Goal: Task Accomplishment & Management: Complete application form

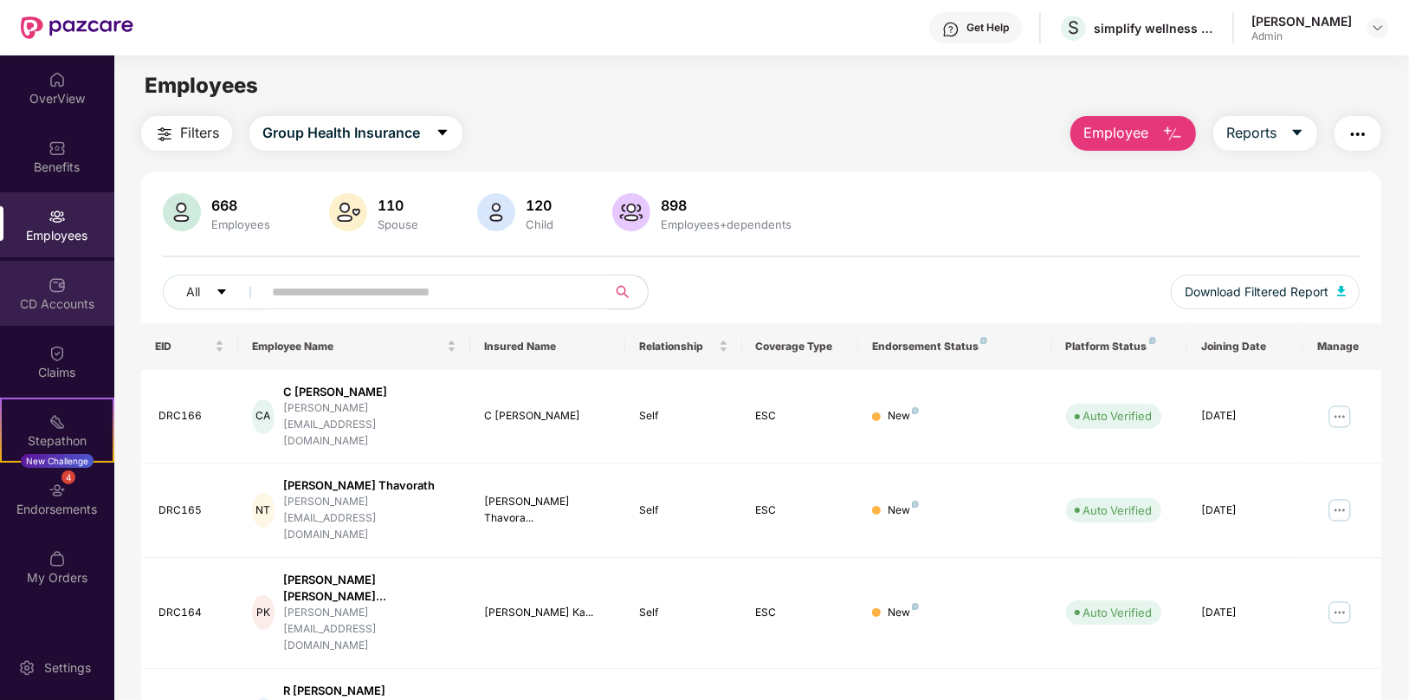
click at [60, 298] on div "CD Accounts" at bounding box center [57, 303] width 114 height 17
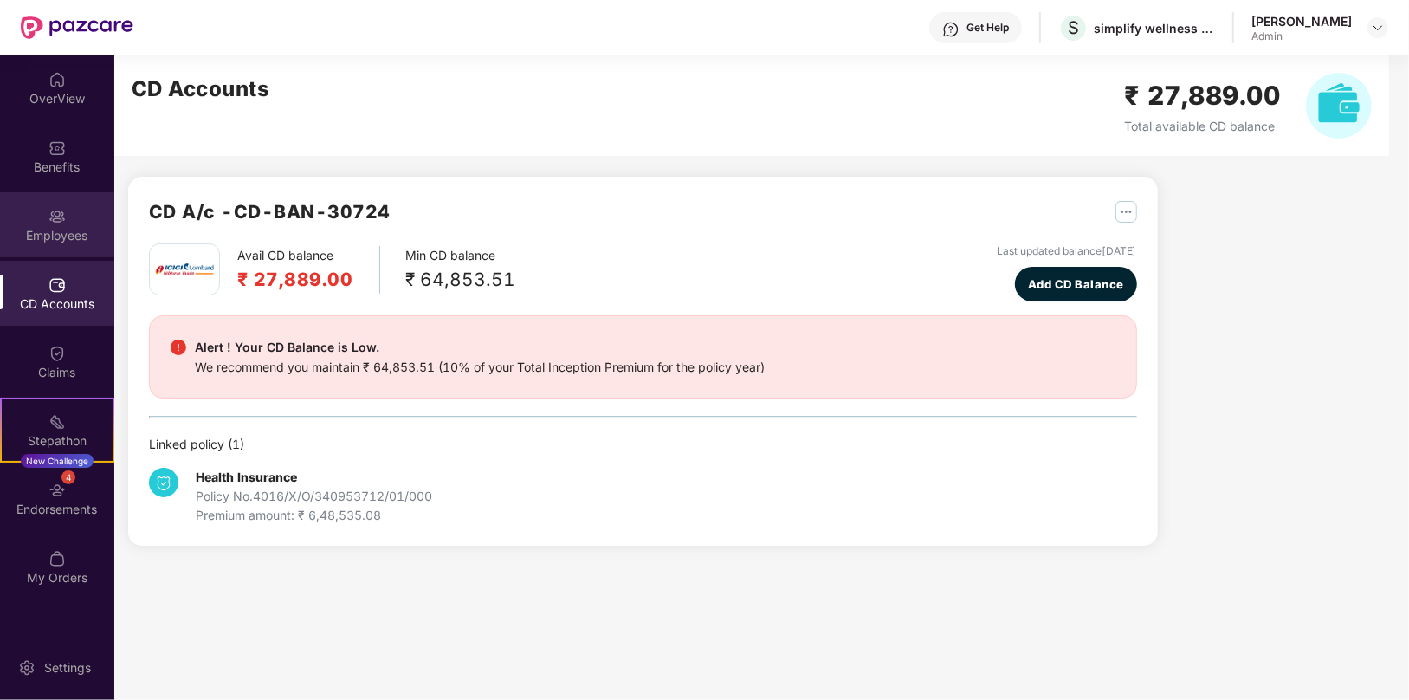
click at [64, 227] on div "Employees" at bounding box center [57, 235] width 114 height 17
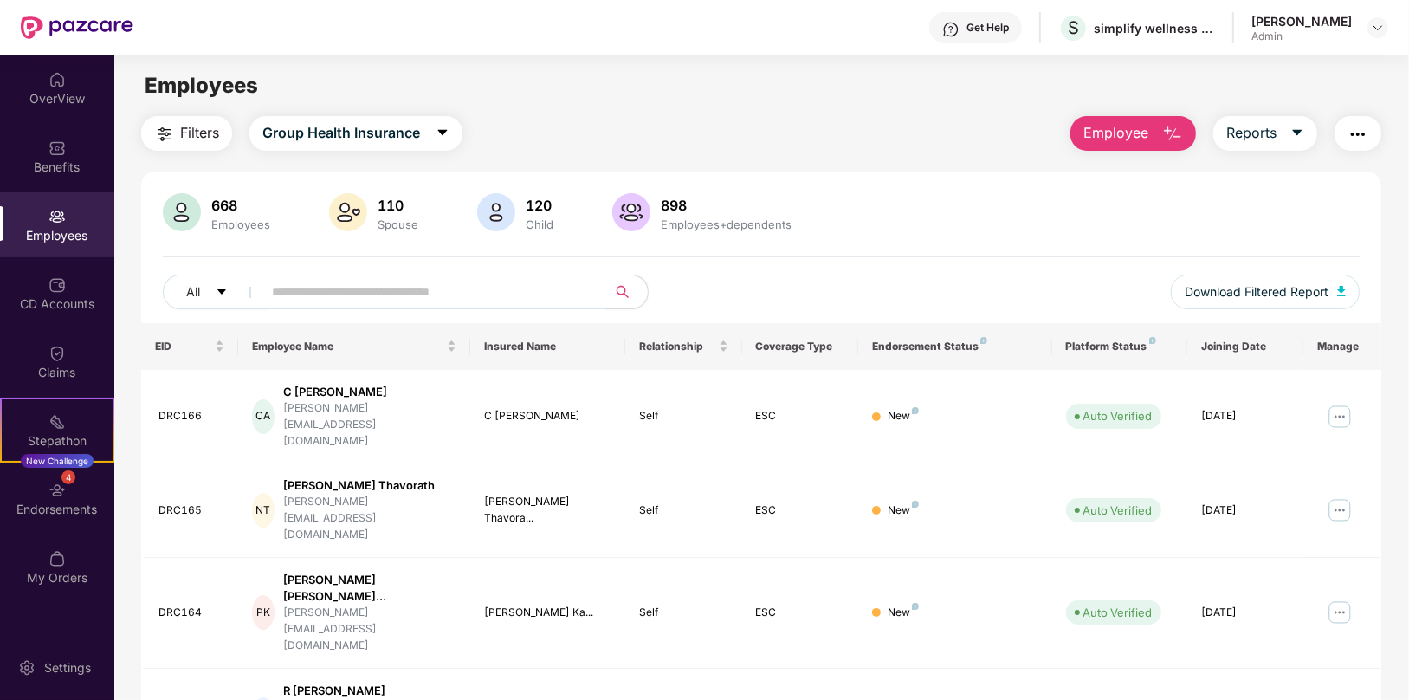
click at [1138, 138] on span "Employee" at bounding box center [1115, 133] width 65 height 22
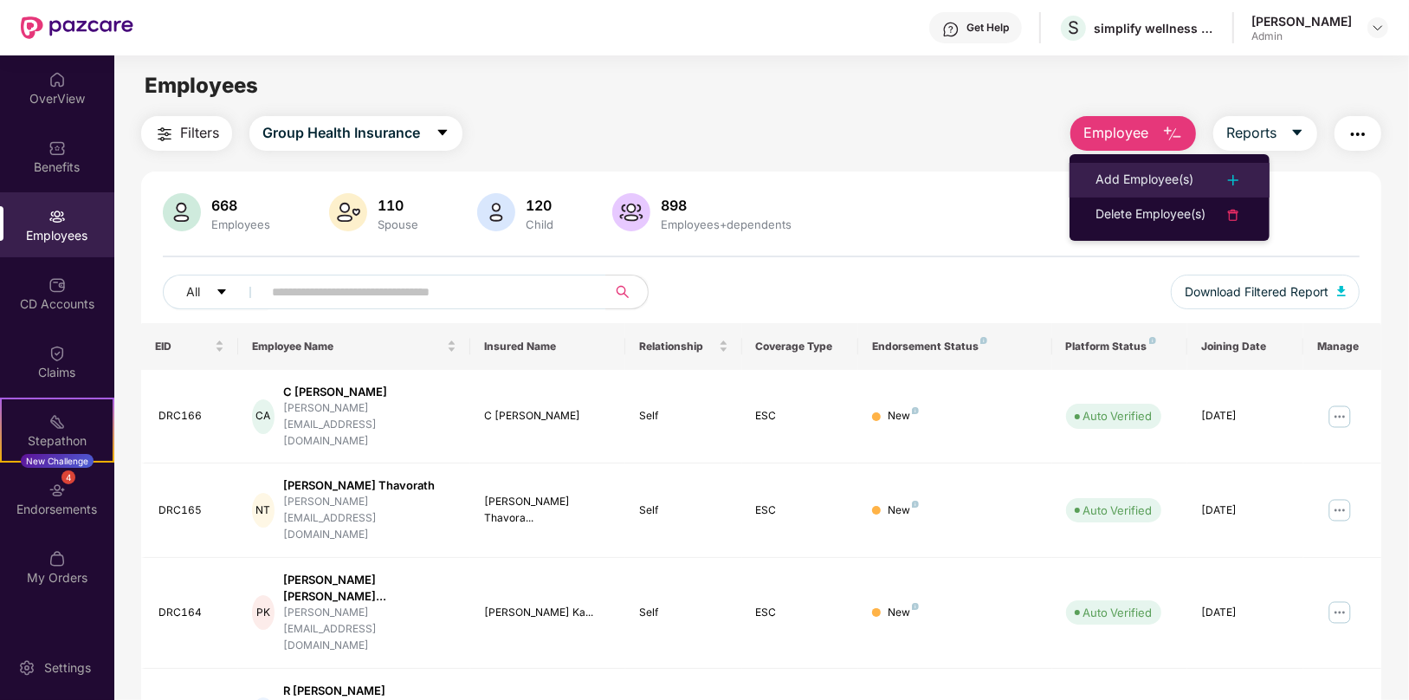
click at [1137, 187] on div "Add Employee(s)" at bounding box center [1144, 180] width 98 height 21
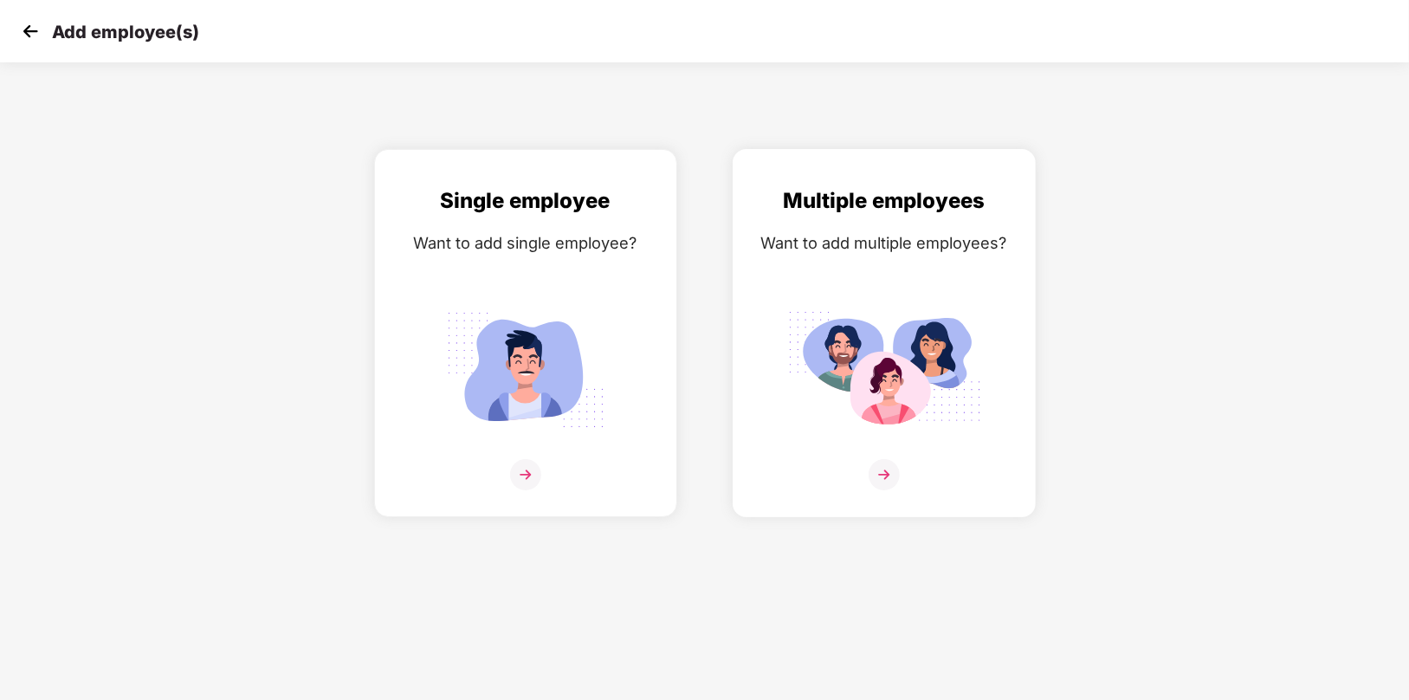
click at [882, 475] on img at bounding box center [884, 474] width 31 height 31
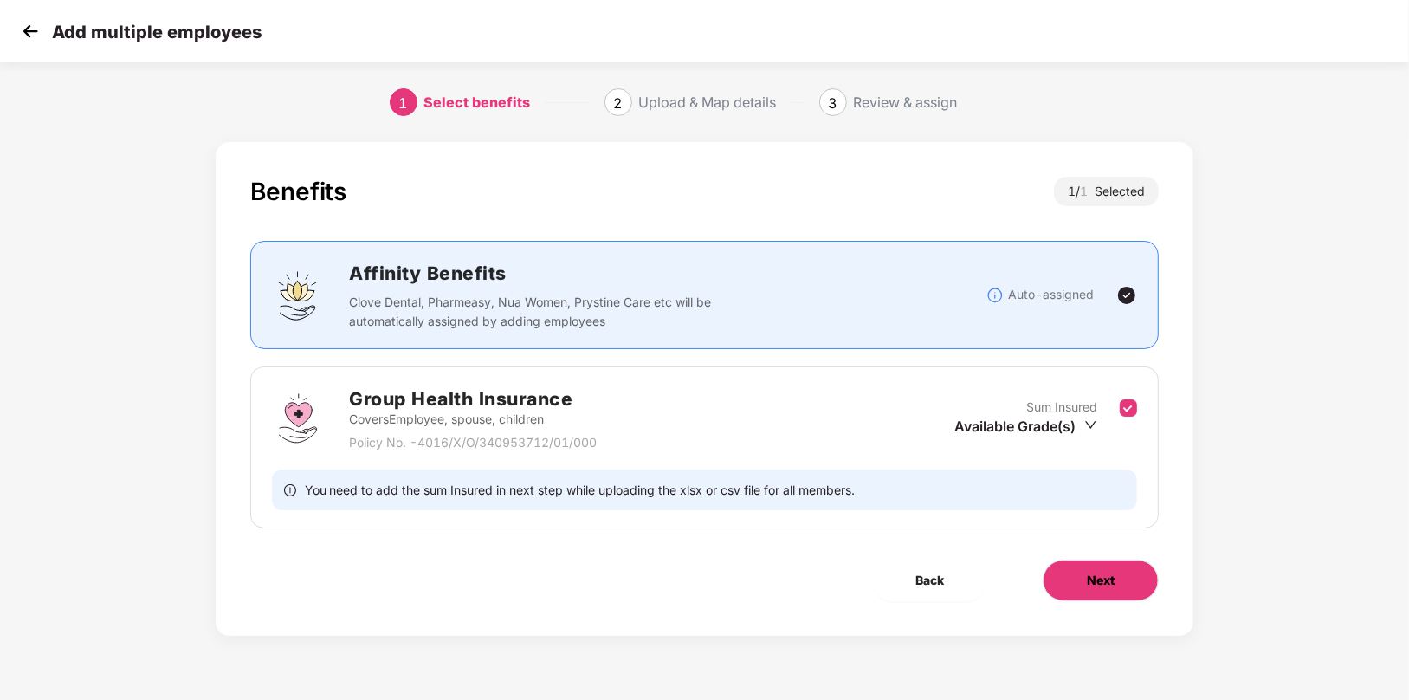
click at [1097, 588] on button "Next" at bounding box center [1101, 580] width 116 height 42
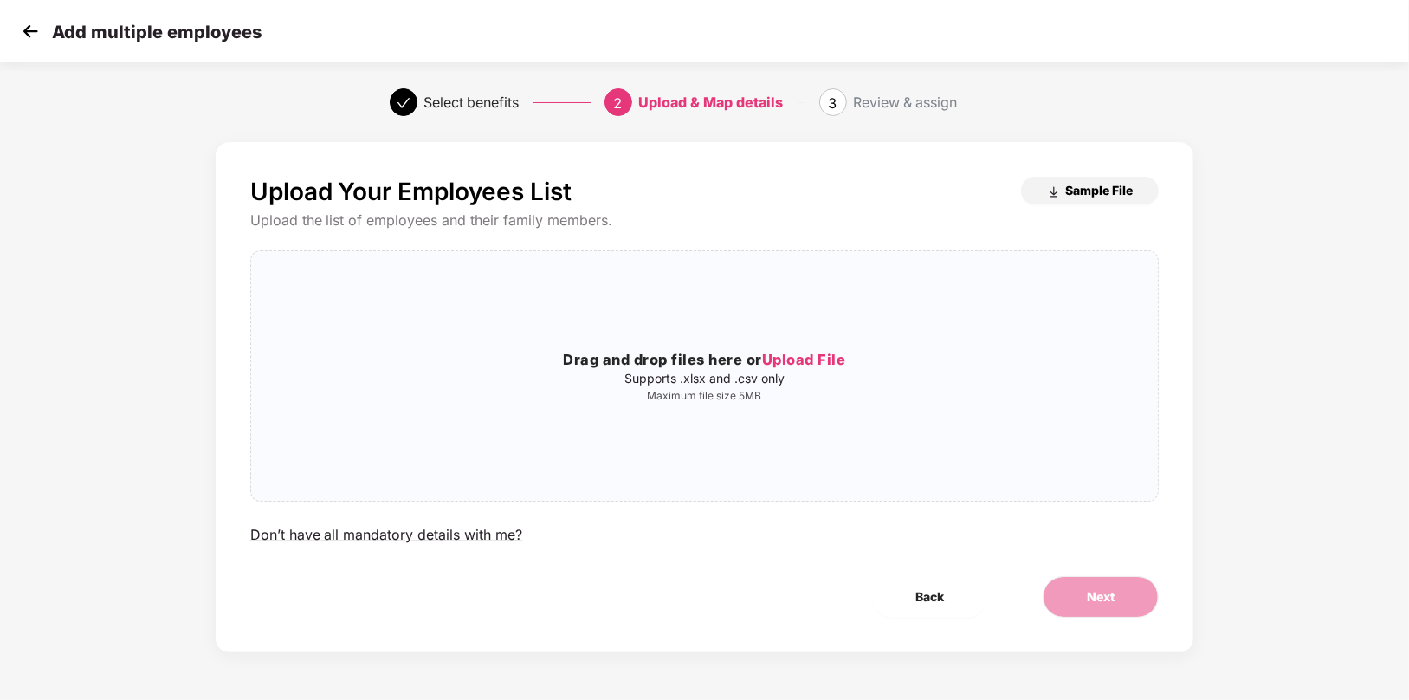
click at [1087, 195] on span "Sample File" at bounding box center [1099, 190] width 68 height 16
click at [17, 32] on img at bounding box center [30, 31] width 26 height 26
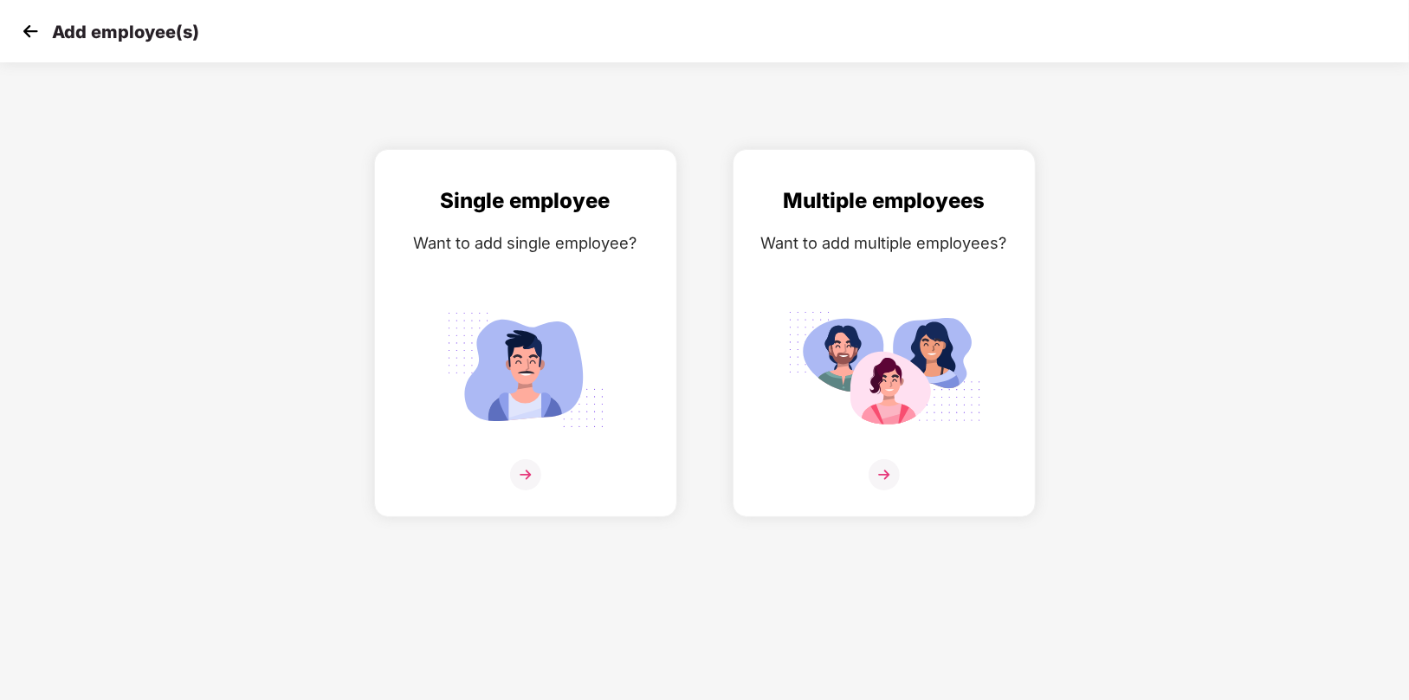
click at [23, 32] on img at bounding box center [30, 31] width 26 height 26
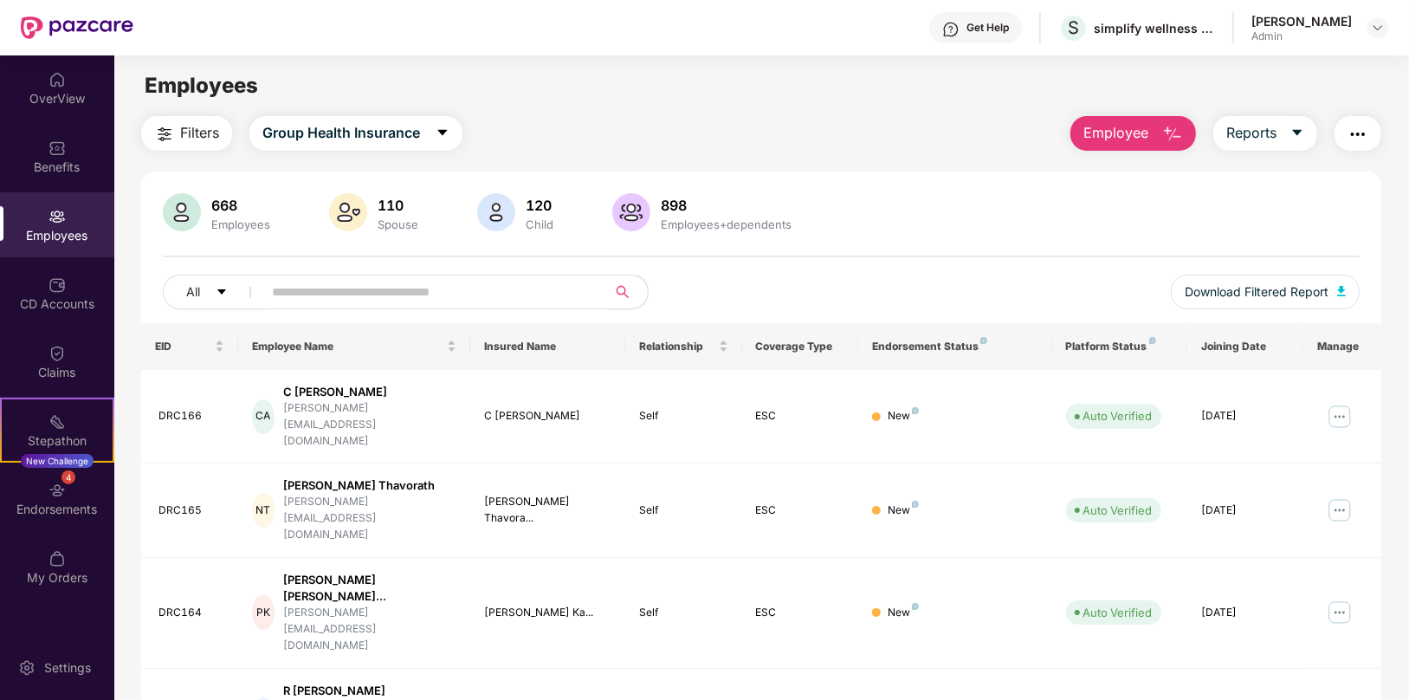
click at [1140, 132] on span "Employee" at bounding box center [1115, 133] width 65 height 22
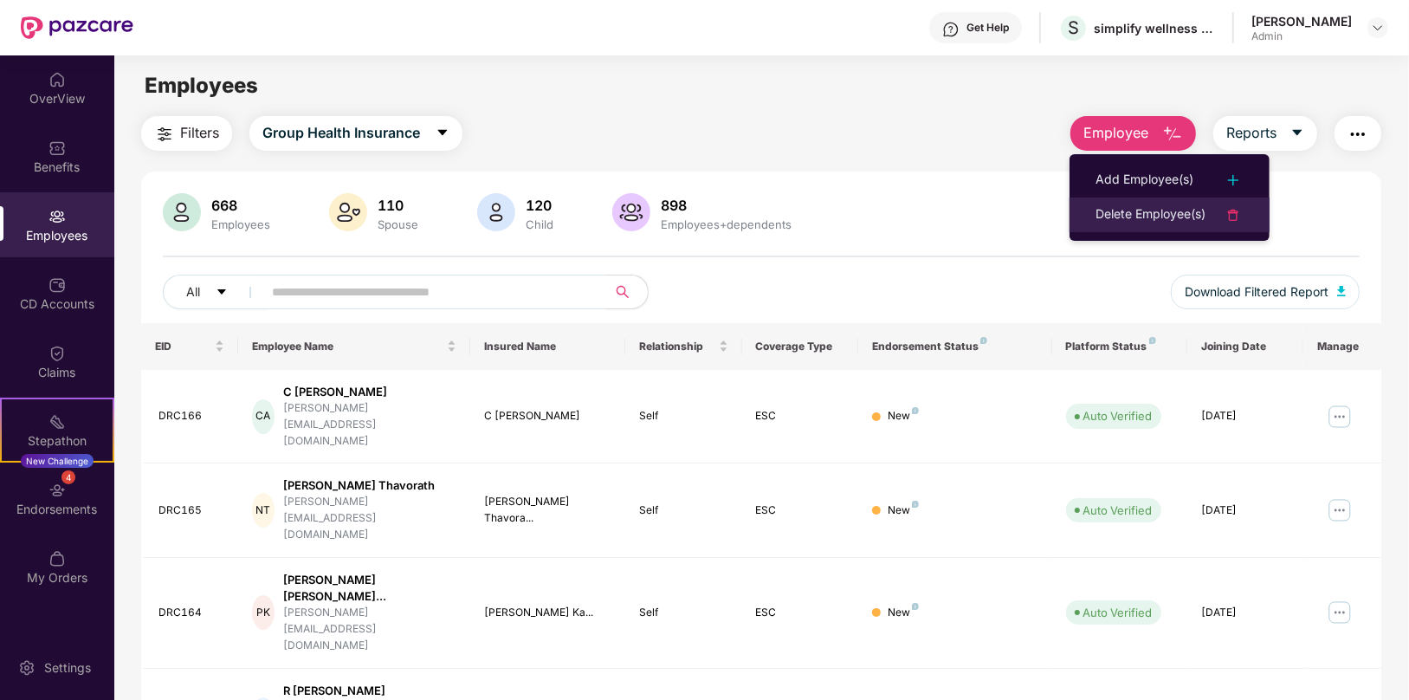
click at [1140, 214] on div "Delete Employee(s)" at bounding box center [1150, 214] width 110 height 21
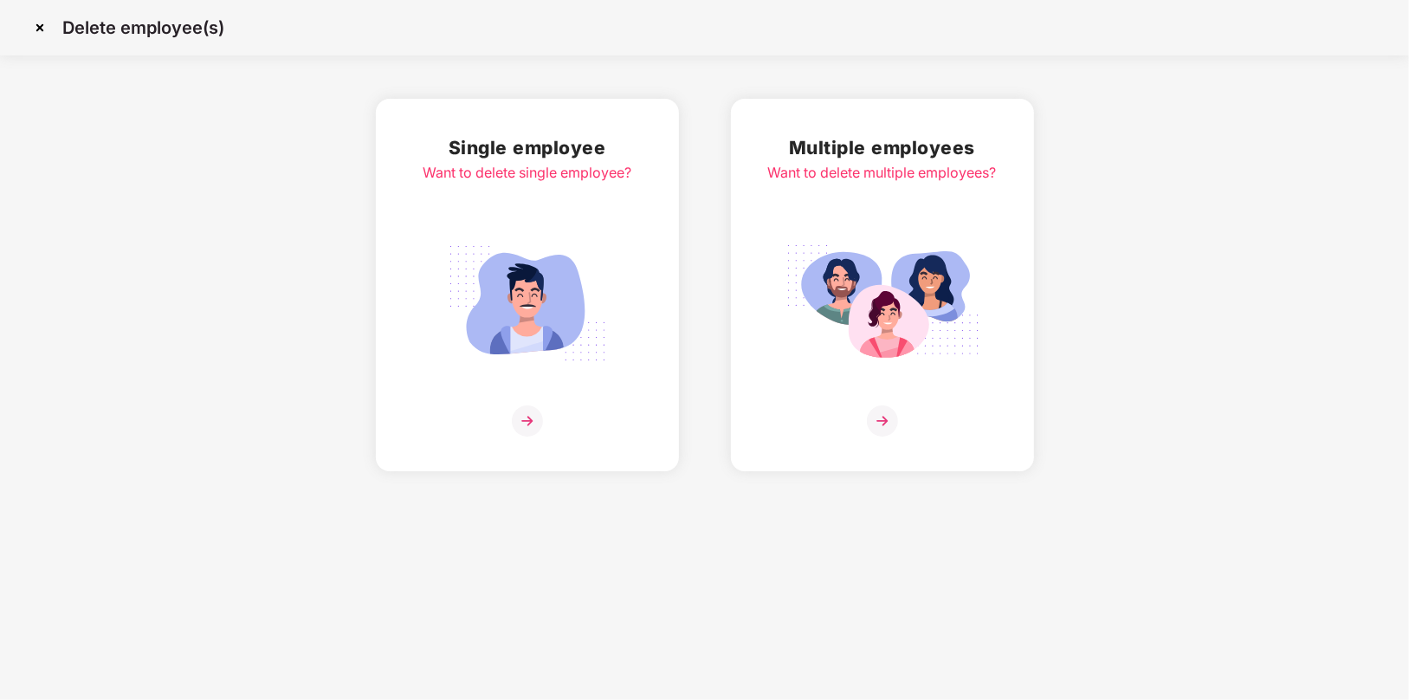
click at [885, 416] on img at bounding box center [882, 420] width 31 height 31
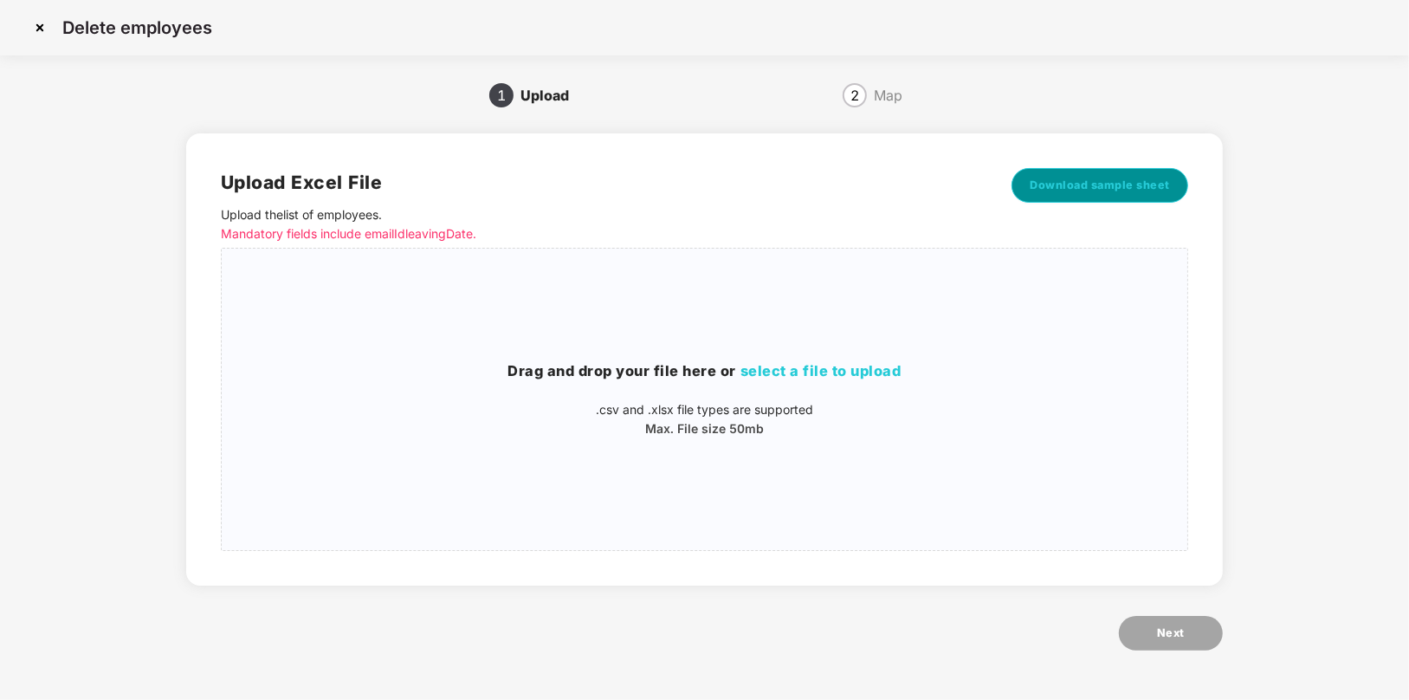
click at [1137, 180] on span "Download sample sheet" at bounding box center [1100, 185] width 140 height 17
click at [859, 372] on span "select a file to upload" at bounding box center [820, 370] width 161 height 17
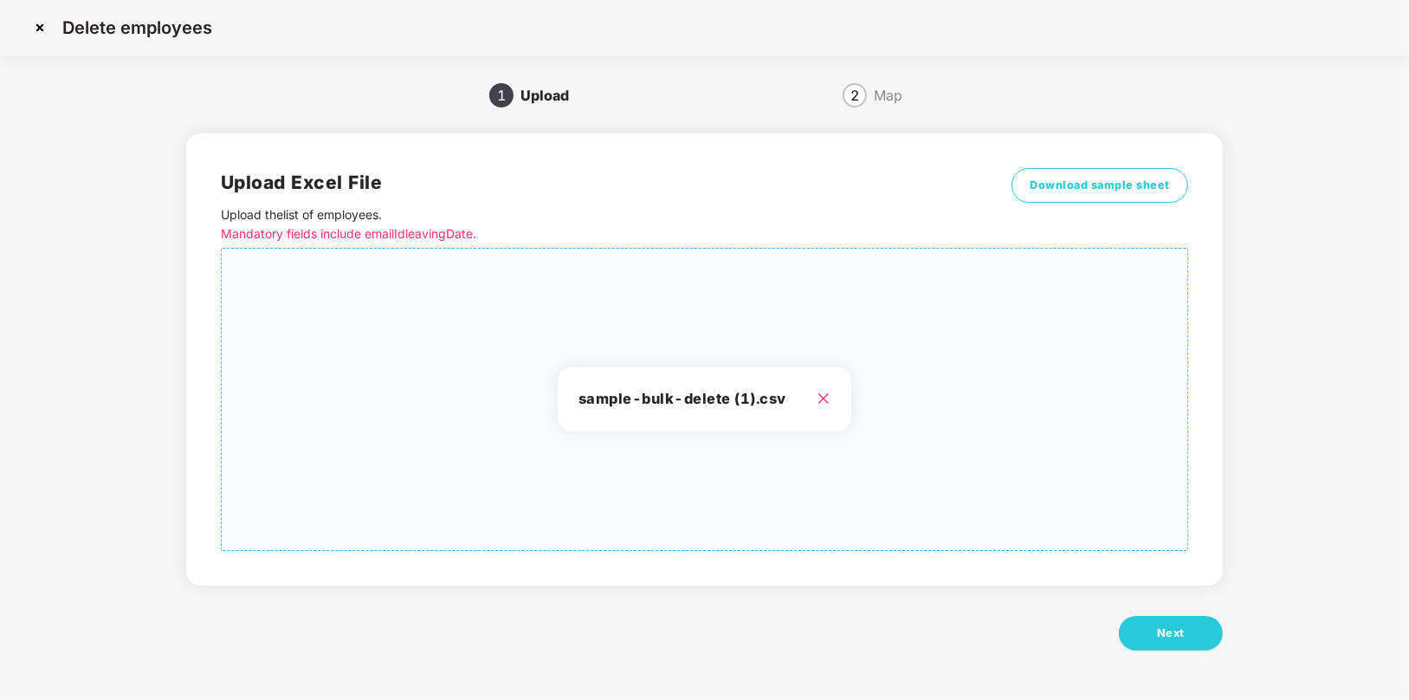
click at [826, 397] on icon "close" at bounding box center [824, 398] width 14 height 14
click at [1175, 628] on span "Next" at bounding box center [1171, 632] width 28 height 17
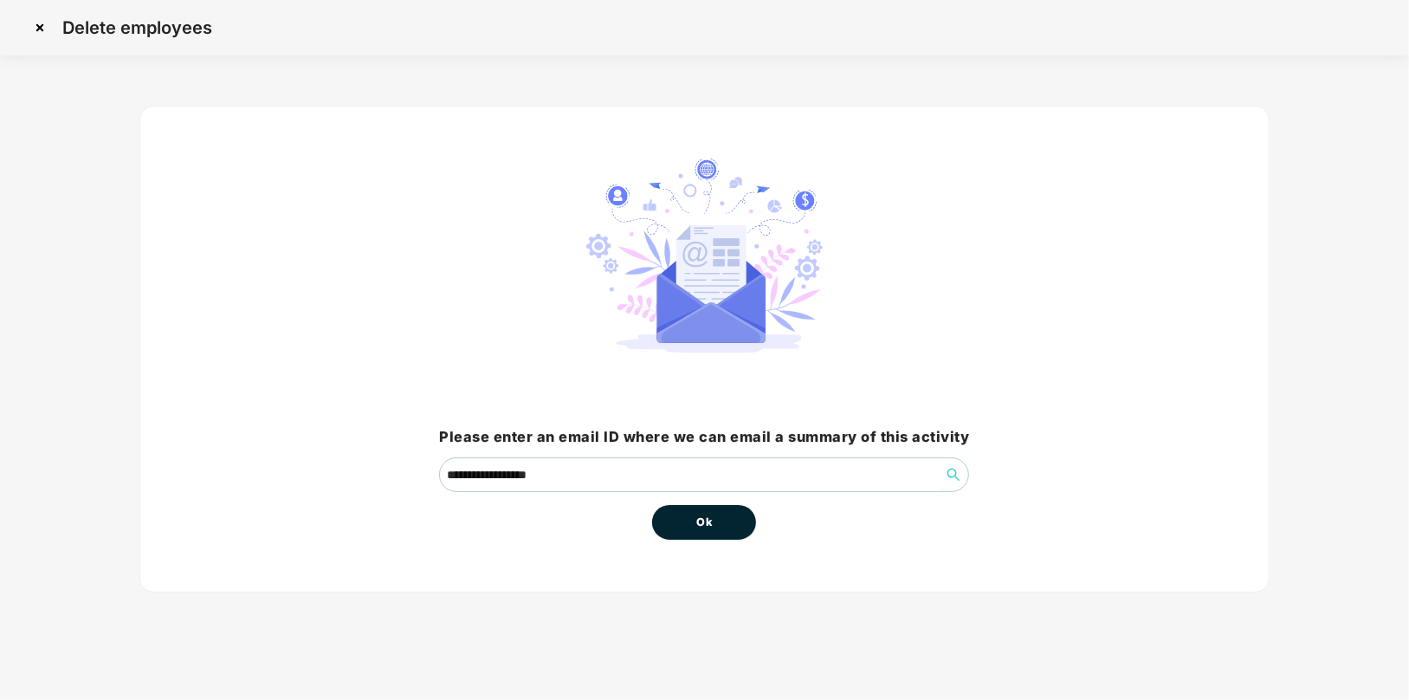
click at [701, 523] on span "Ok" at bounding box center [704, 521] width 16 height 17
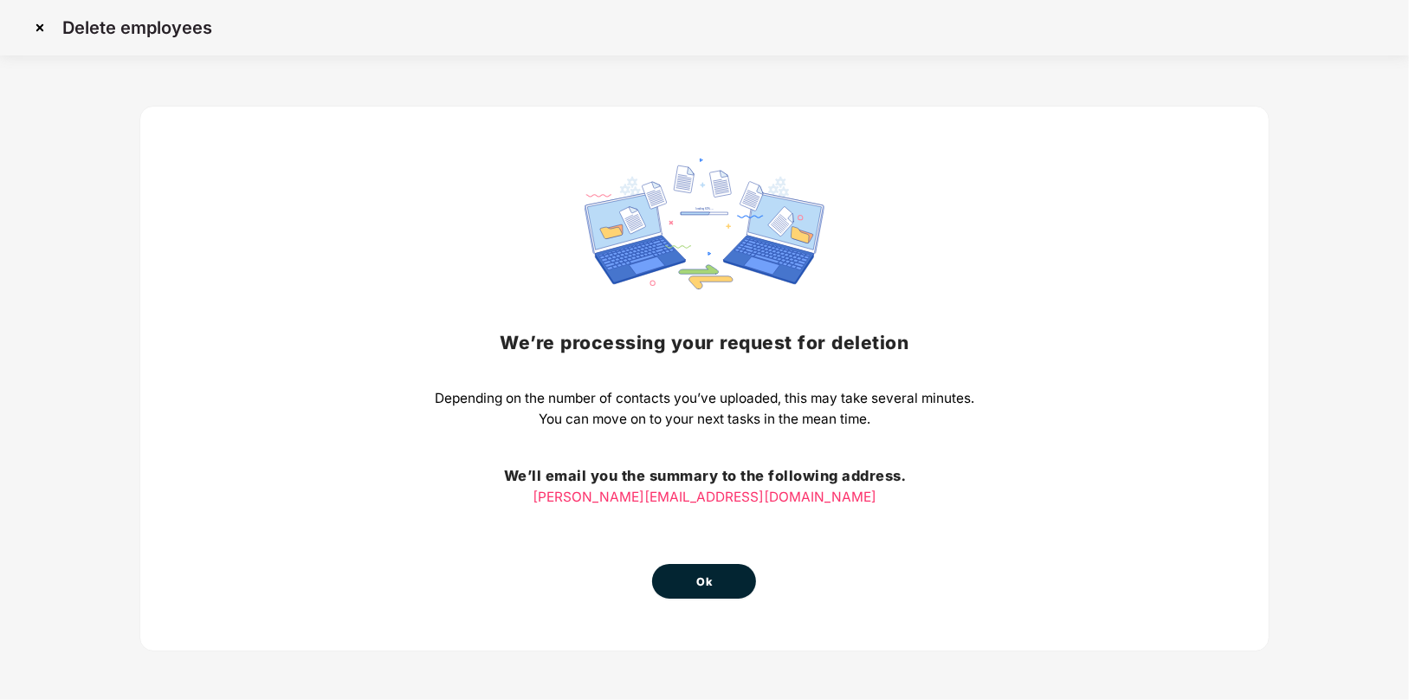
click at [712, 579] on button "Ok" at bounding box center [704, 581] width 104 height 35
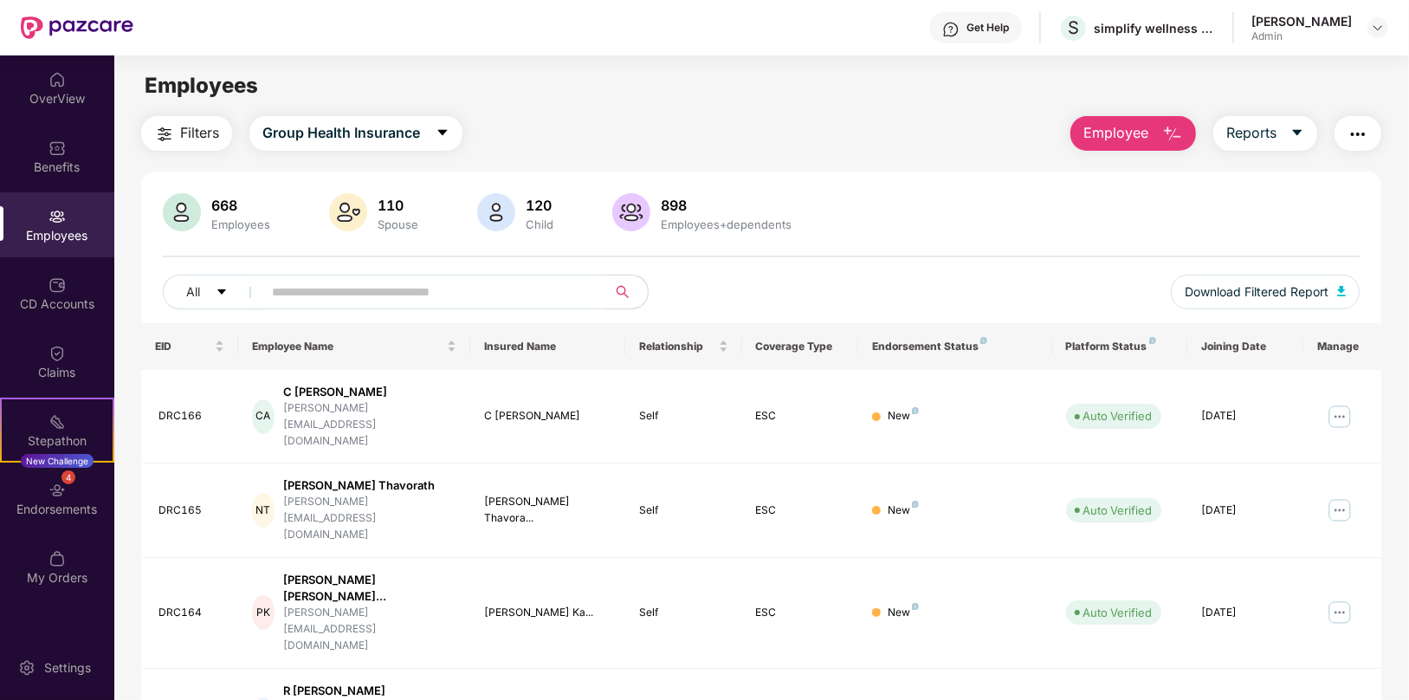
click at [1128, 133] on span "Employee" at bounding box center [1115, 133] width 65 height 22
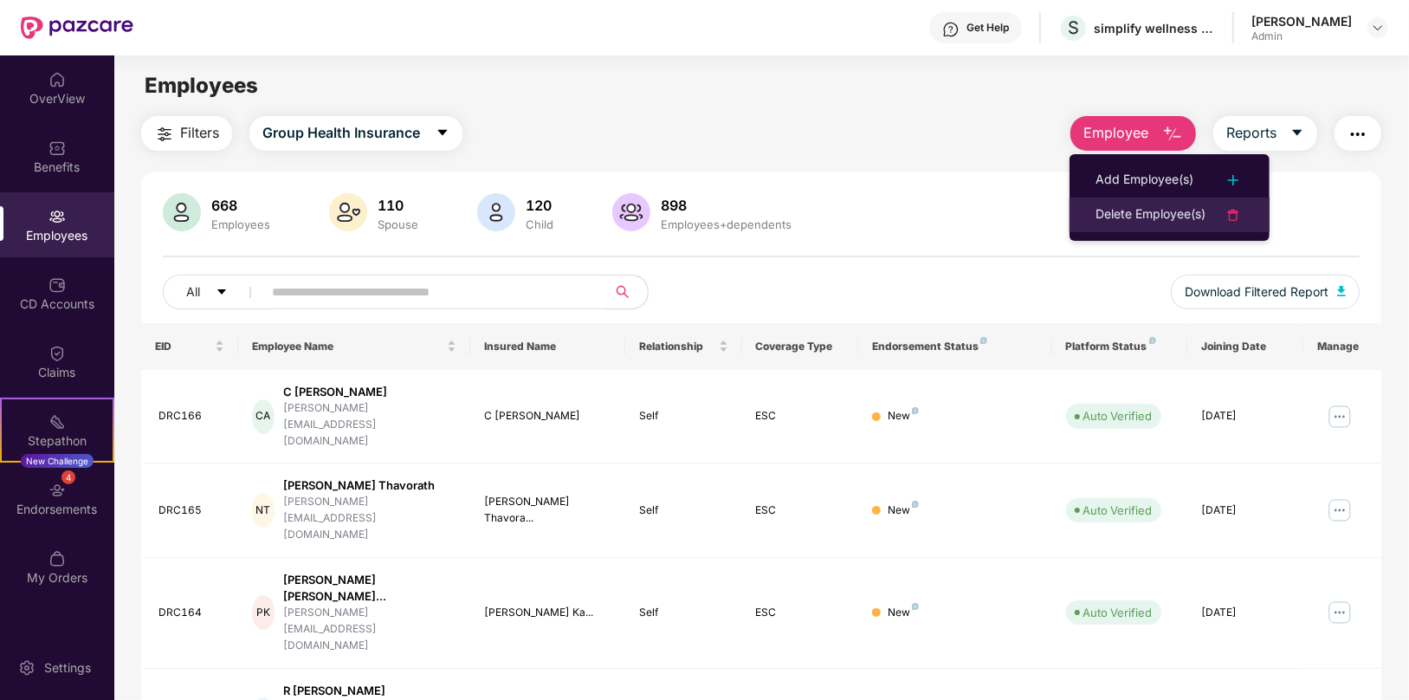
click at [1161, 217] on div "Delete Employee(s)" at bounding box center [1150, 214] width 110 height 21
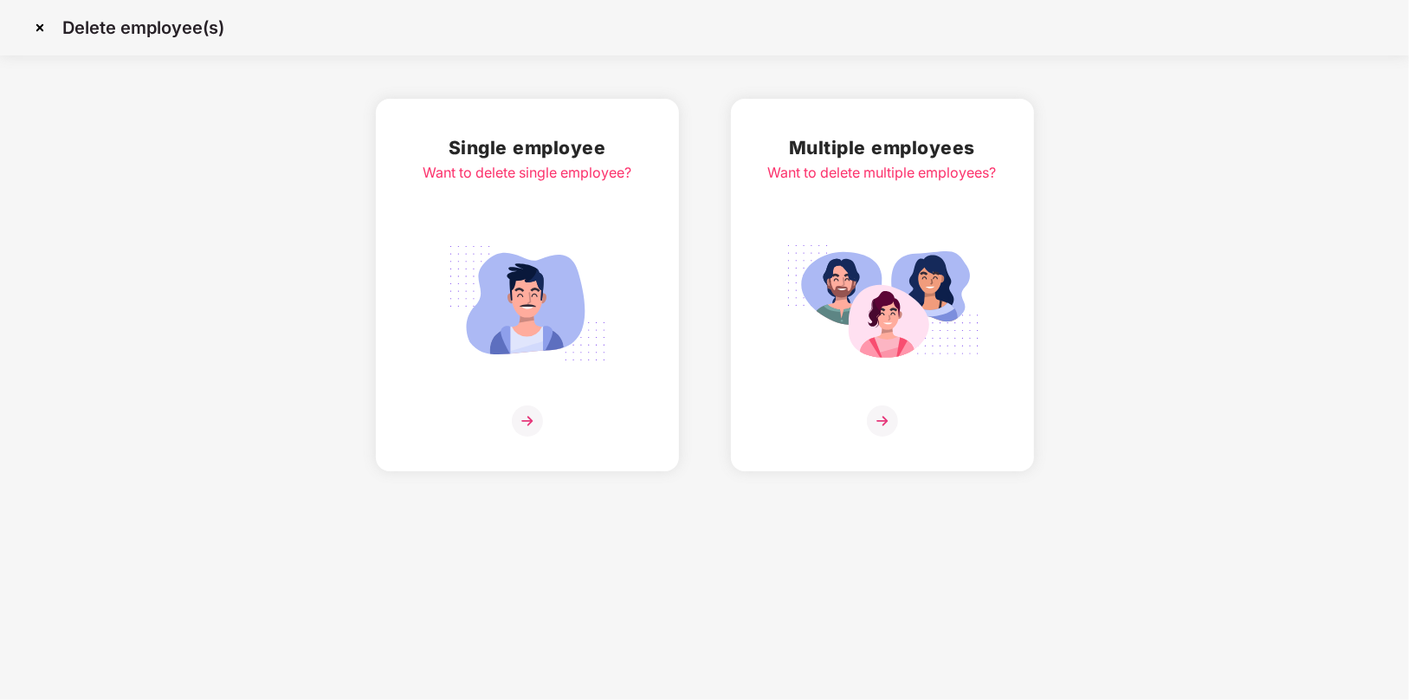
click at [879, 417] on img at bounding box center [882, 420] width 31 height 31
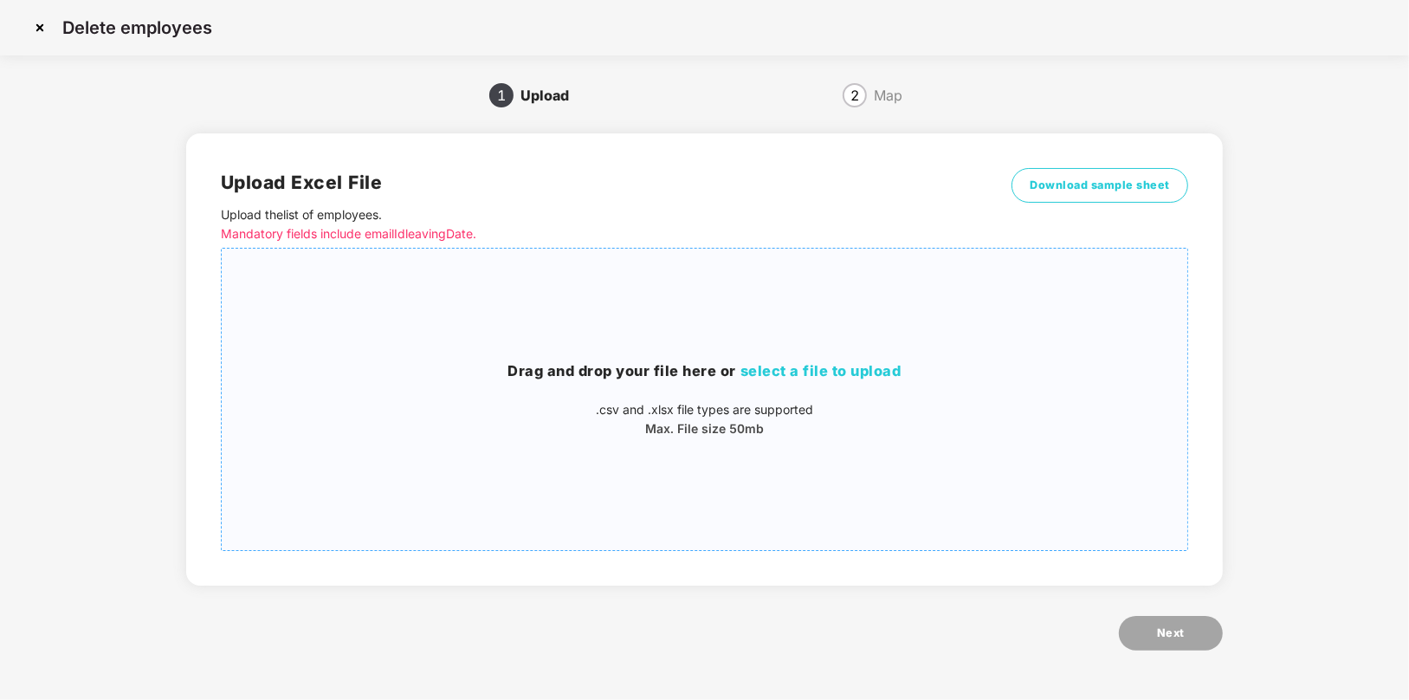
click at [869, 372] on span "select a file to upload" at bounding box center [820, 370] width 161 height 17
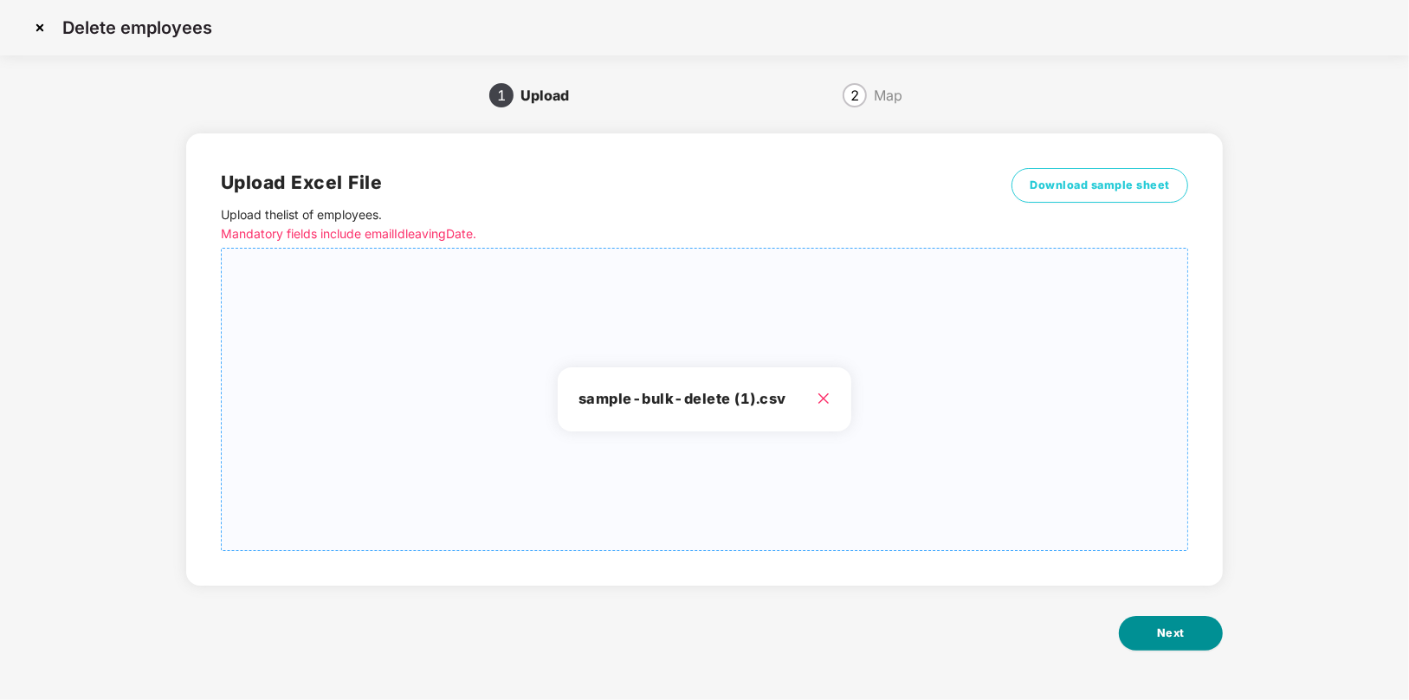
click at [1177, 645] on button "Next" at bounding box center [1171, 633] width 104 height 35
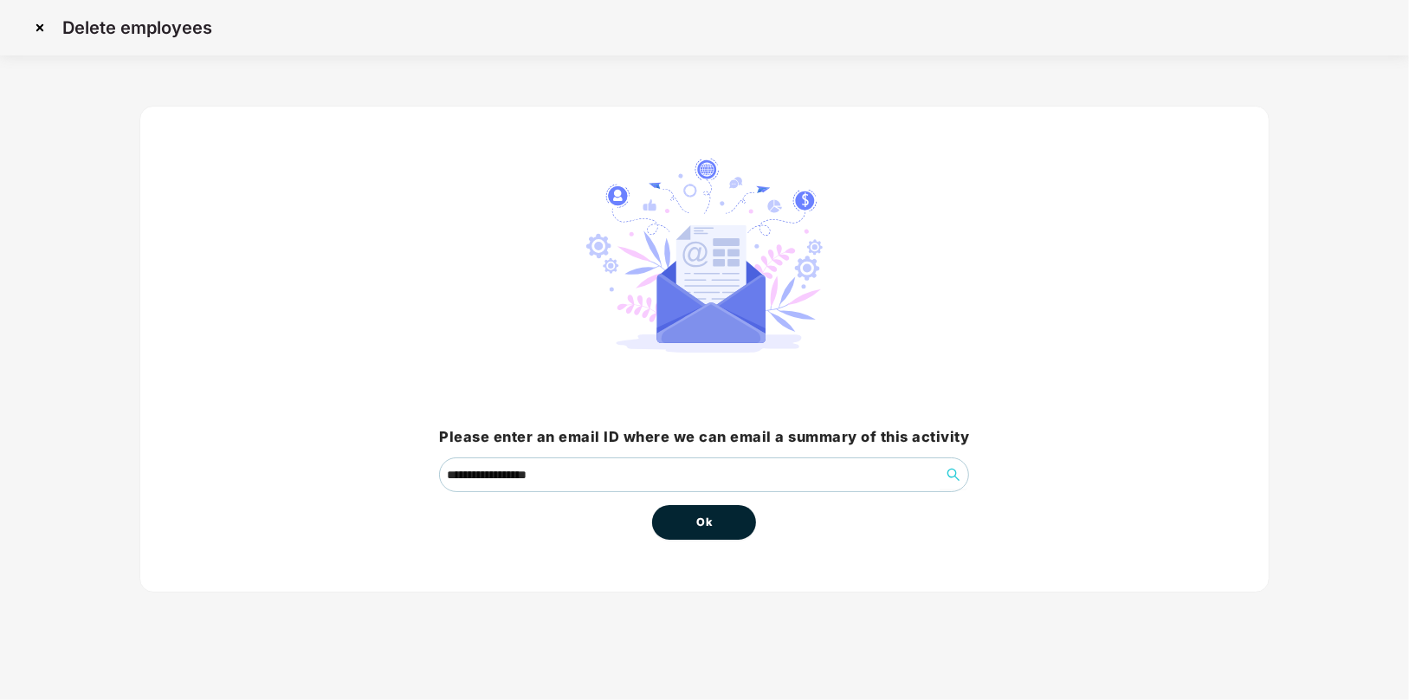
click at [712, 529] on button "Ok" at bounding box center [704, 522] width 104 height 35
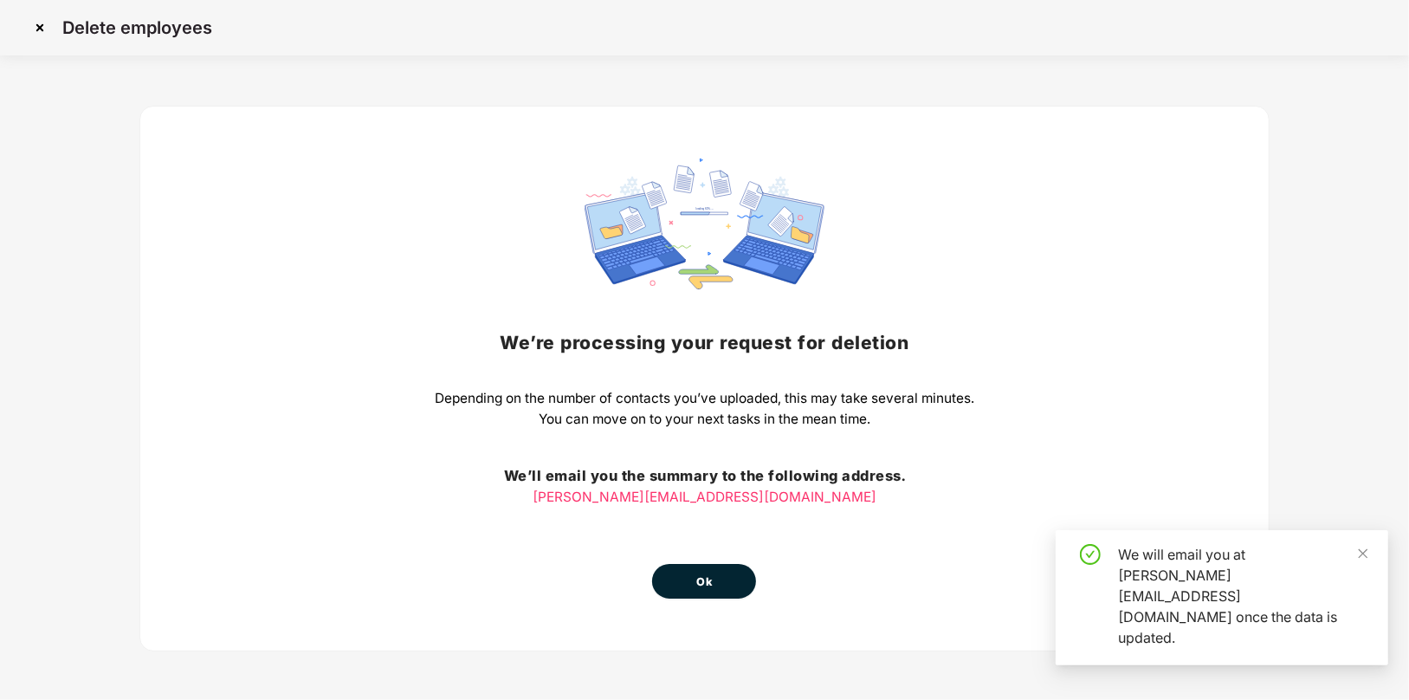
click at [727, 578] on button "Ok" at bounding box center [704, 581] width 104 height 35
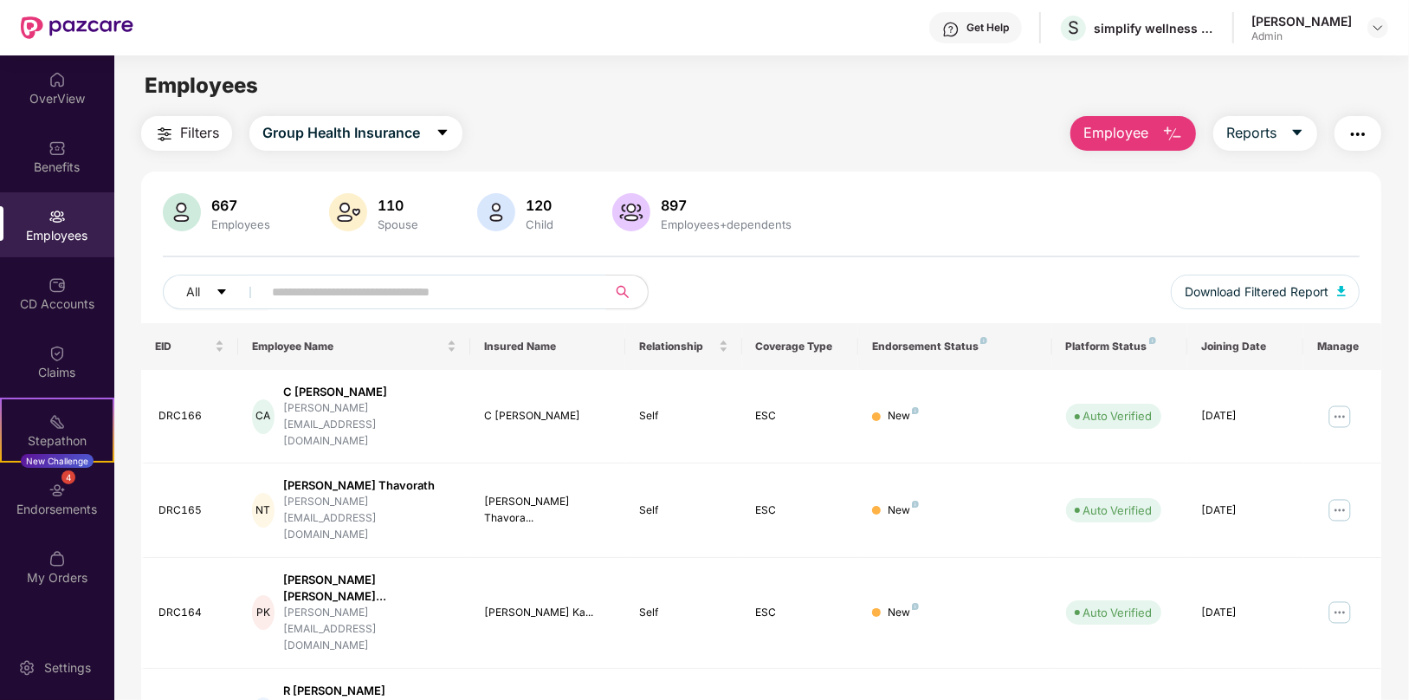
click at [1130, 121] on button "Employee" at bounding box center [1133, 133] width 126 height 35
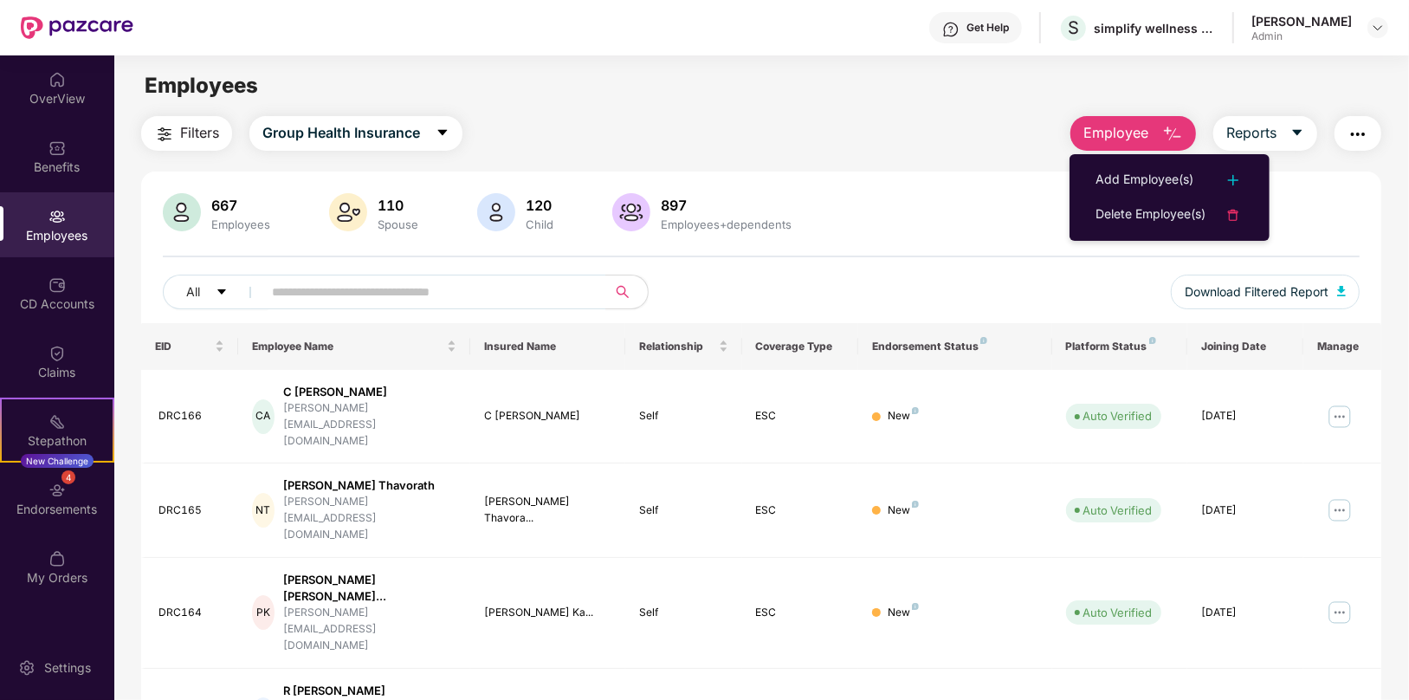
click at [944, 158] on div "Filters Group Health Insurance Employee Reports 667 Employees 110 Spouse 120 Ch…" at bounding box center [761, 697] width 1240 height 1162
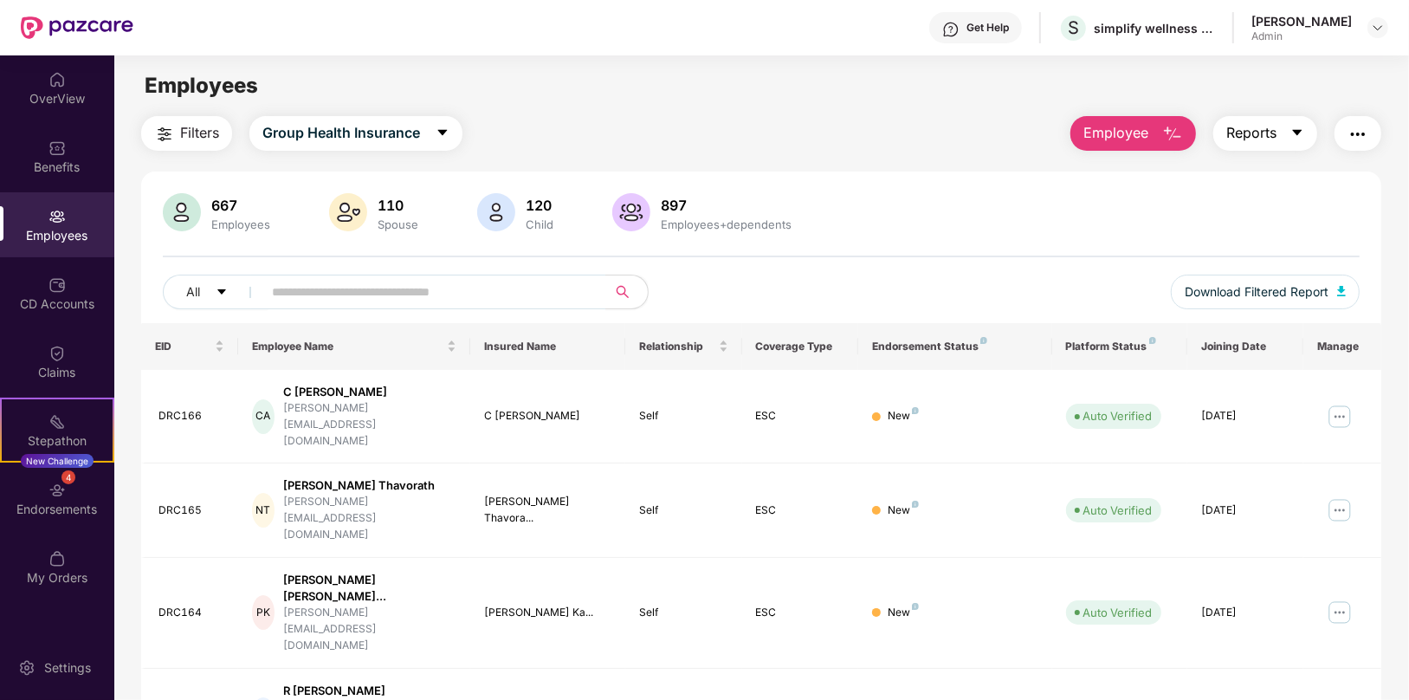
click at [1257, 139] on span "Reports" at bounding box center [1251, 133] width 50 height 22
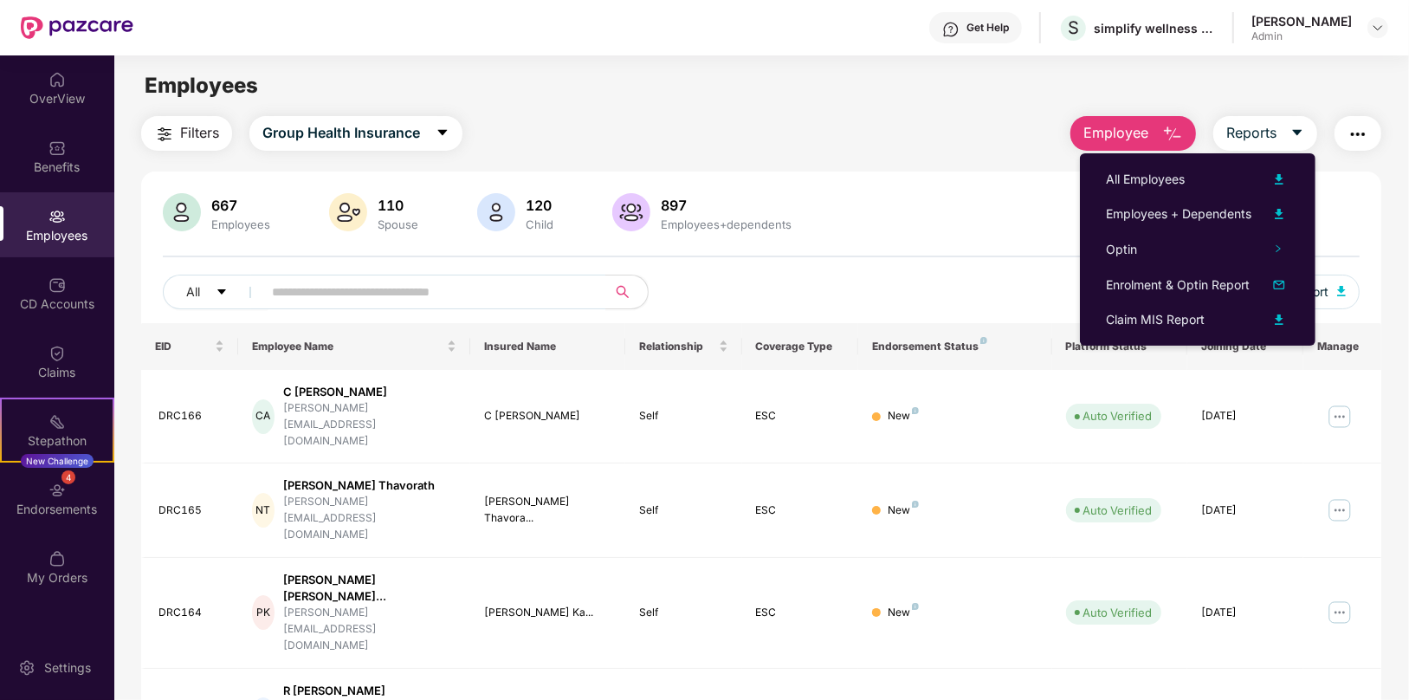
click at [876, 163] on div "Filters Group Health Insurance Employee Reports 667 Employees 110 Spouse 120 Ch…" at bounding box center [761, 697] width 1240 height 1162
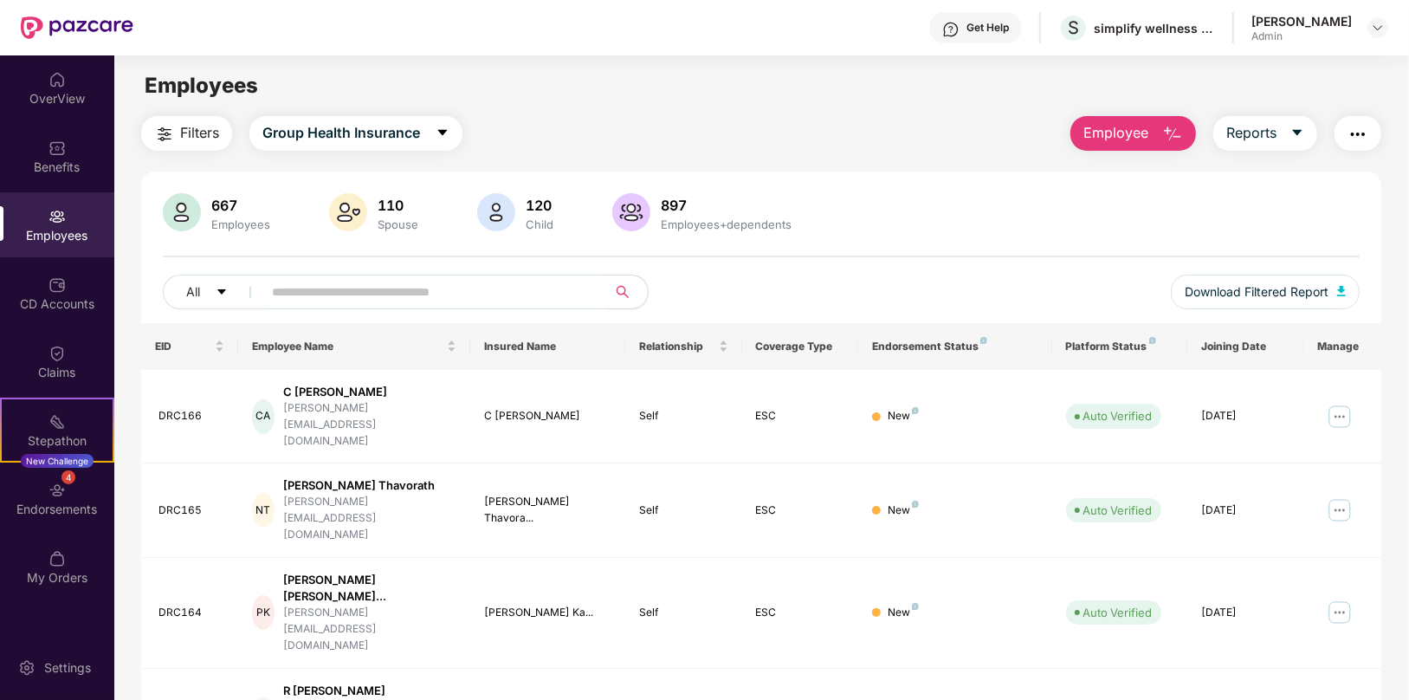
click at [1366, 145] on button "button" at bounding box center [1357, 133] width 47 height 35
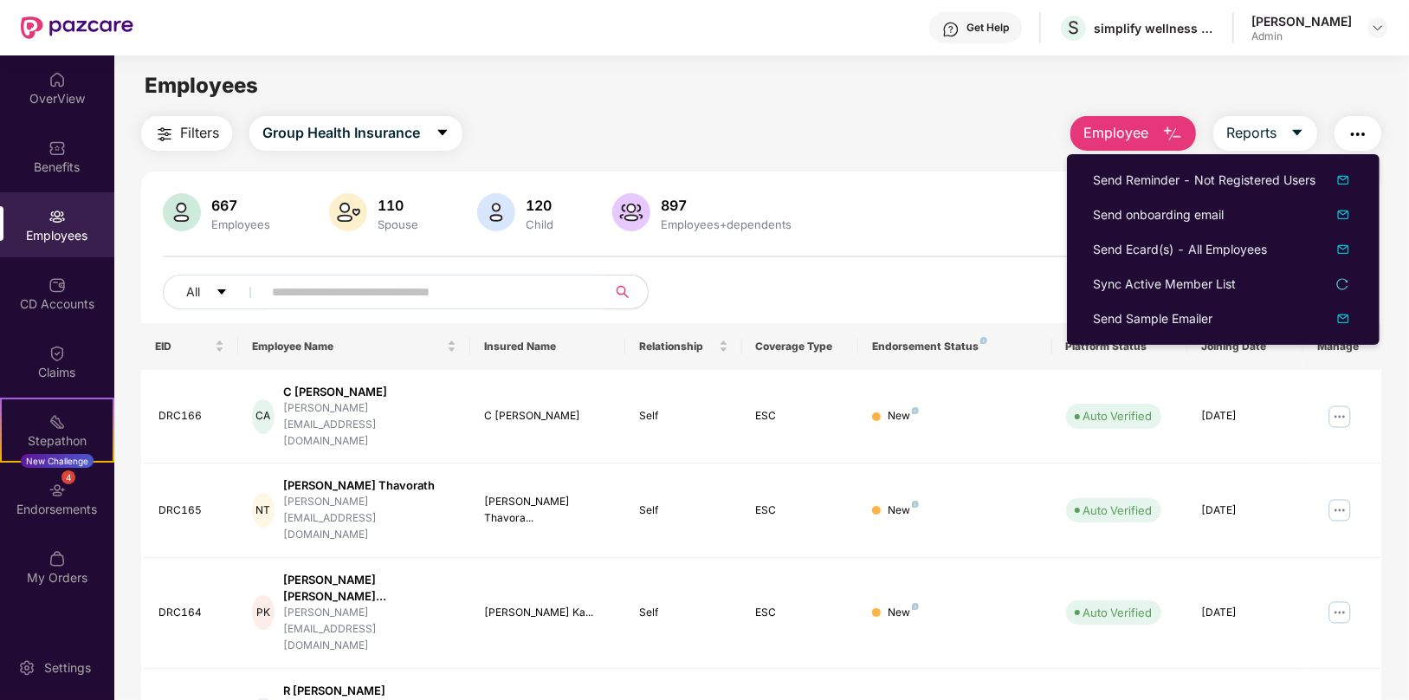
click at [944, 139] on div "Filters Group Health Insurance Employee Reports" at bounding box center [761, 133] width 1240 height 35
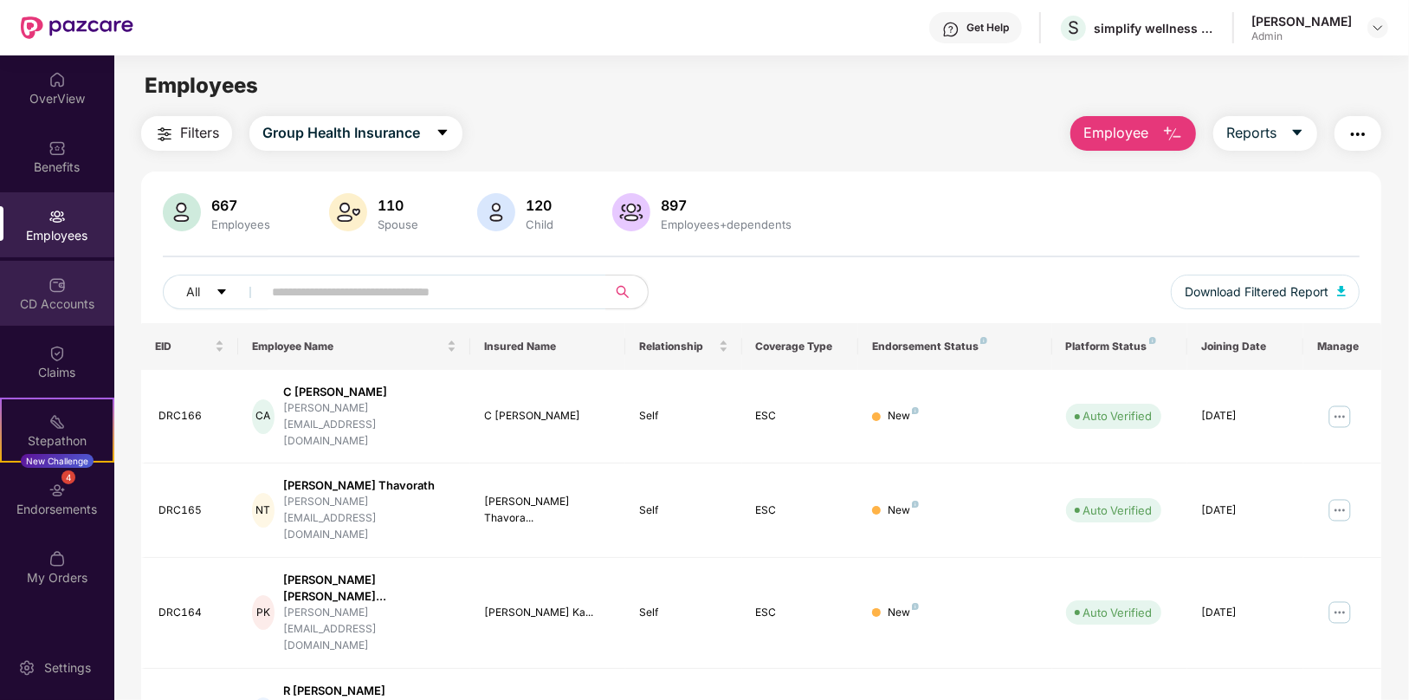
click at [65, 289] on img at bounding box center [56, 284] width 17 height 17
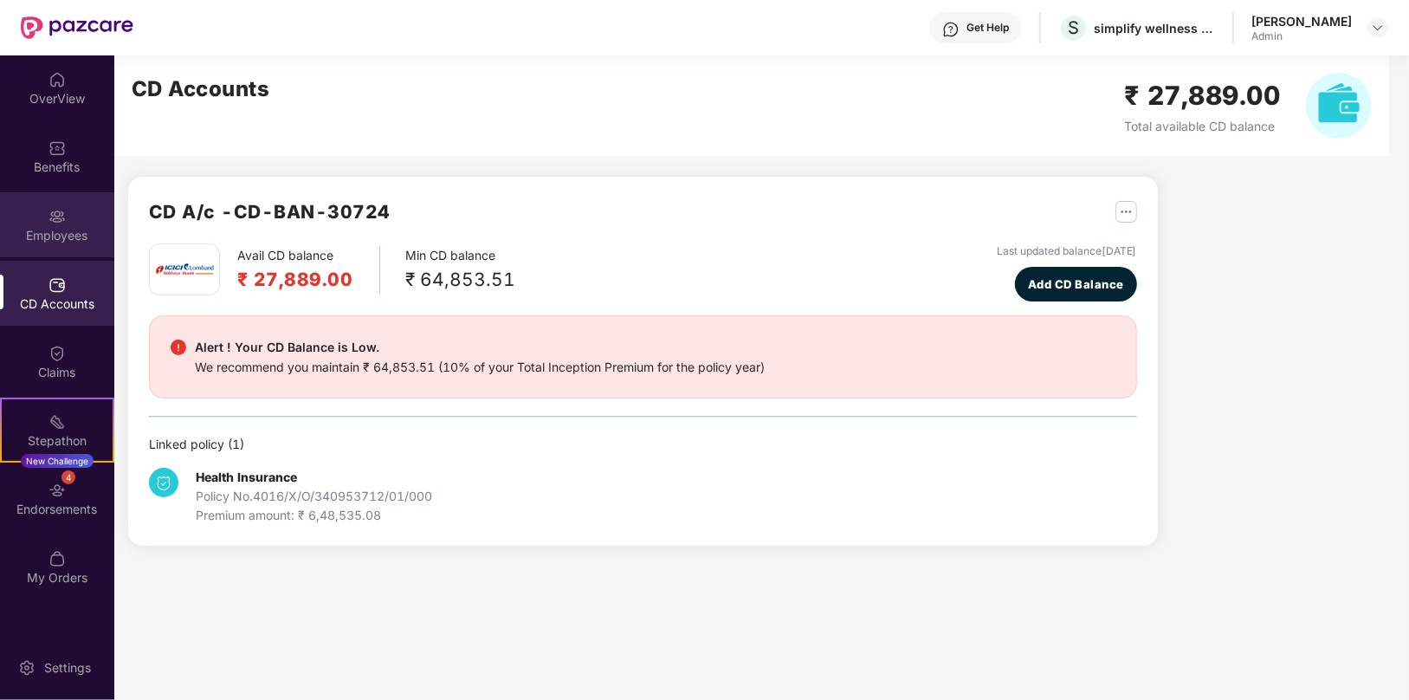
click at [61, 221] on img at bounding box center [56, 216] width 17 height 17
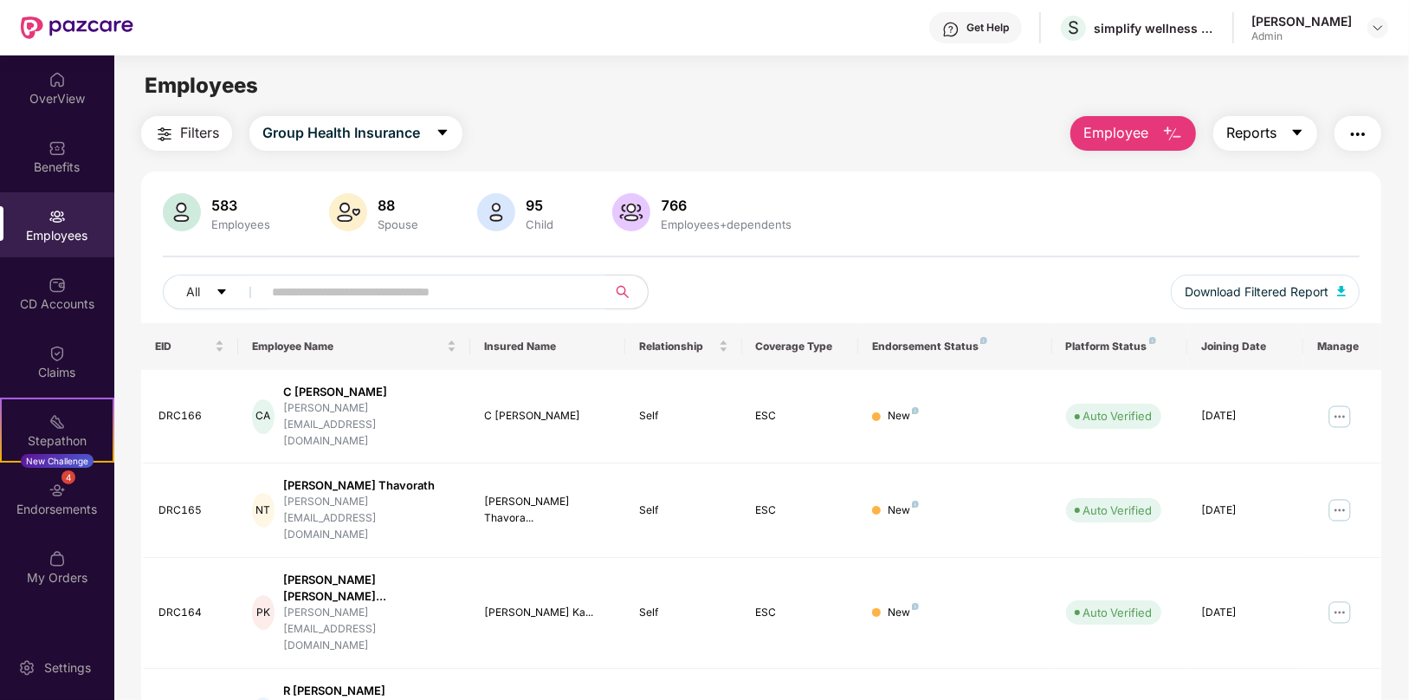
click at [1270, 133] on span "Reports" at bounding box center [1251, 133] width 50 height 22
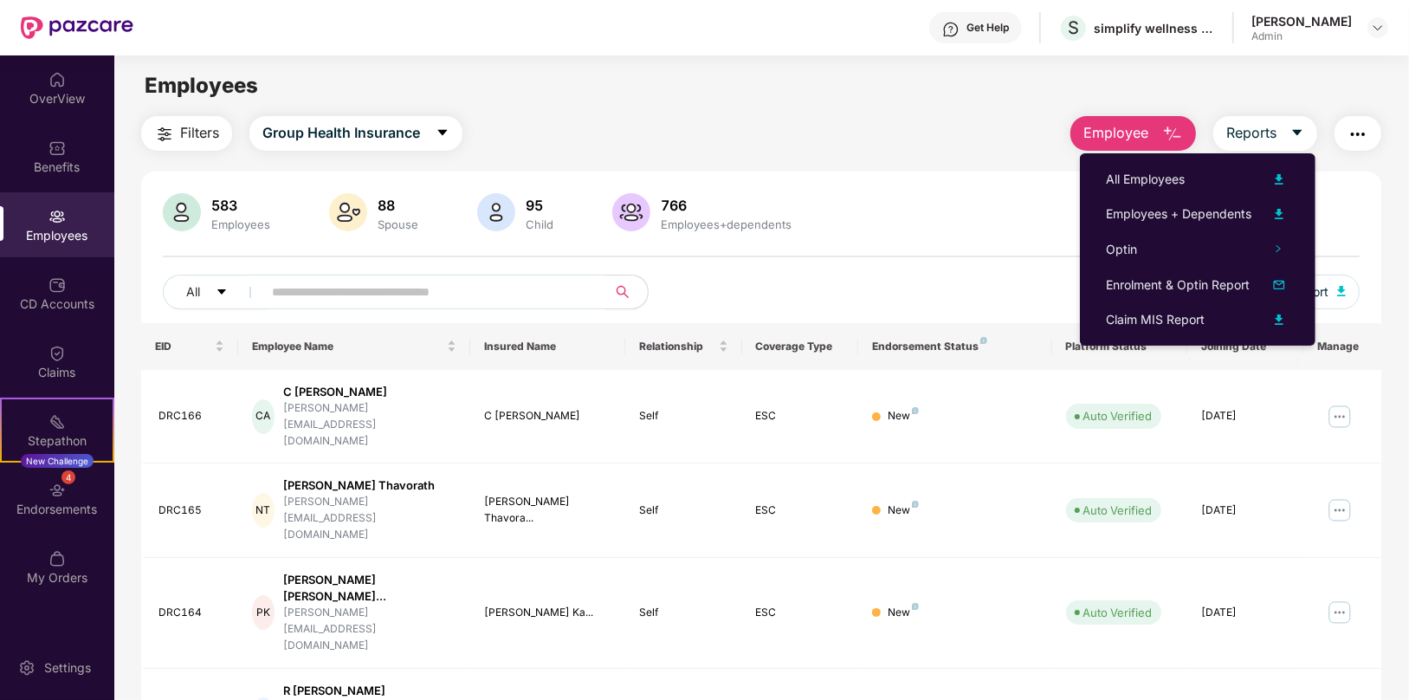
click at [1356, 129] on img "button" at bounding box center [1357, 134] width 21 height 21
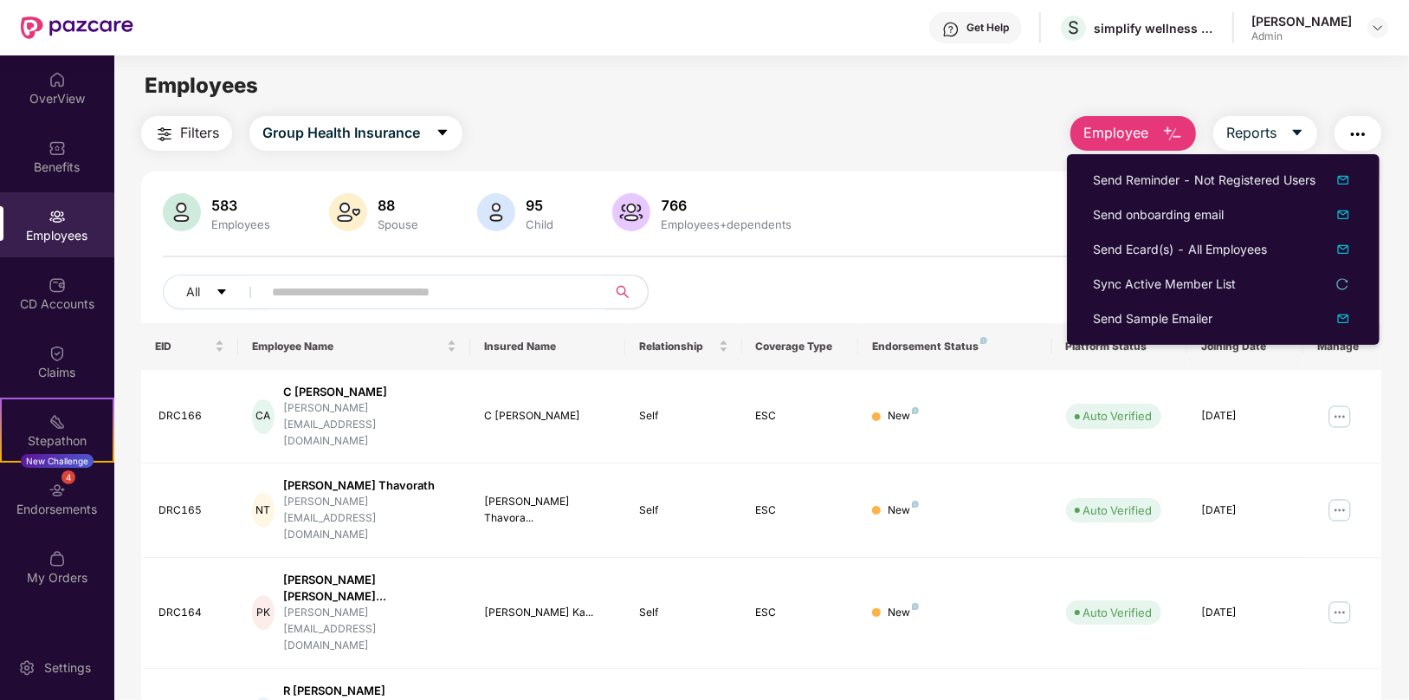
click at [966, 153] on div "Filters Group Health Insurance Employee Reports 583 Employees 88 Spouse 95 Chil…" at bounding box center [761, 697] width 1240 height 1162
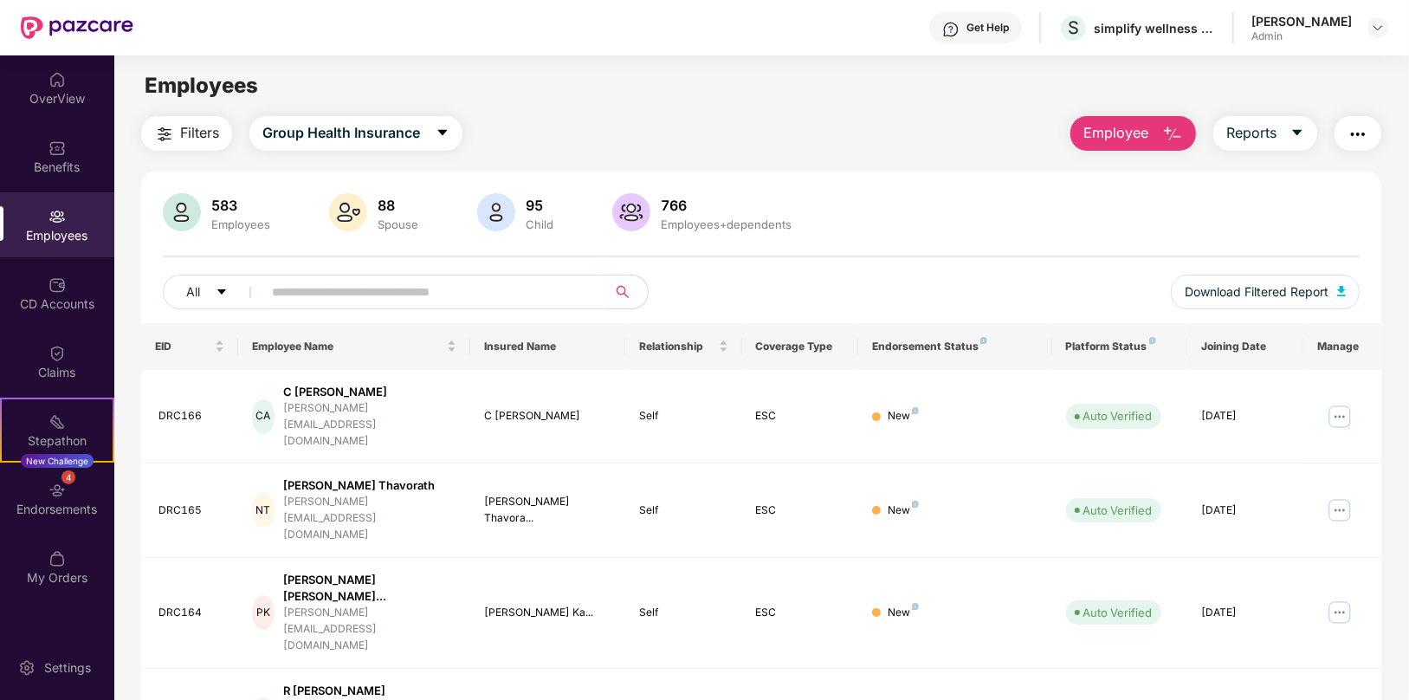
click at [365, 292] on input "text" at bounding box center [427, 292] width 311 height 26
click at [291, 294] on input "text" at bounding box center [427, 292] width 311 height 26
paste input "**********"
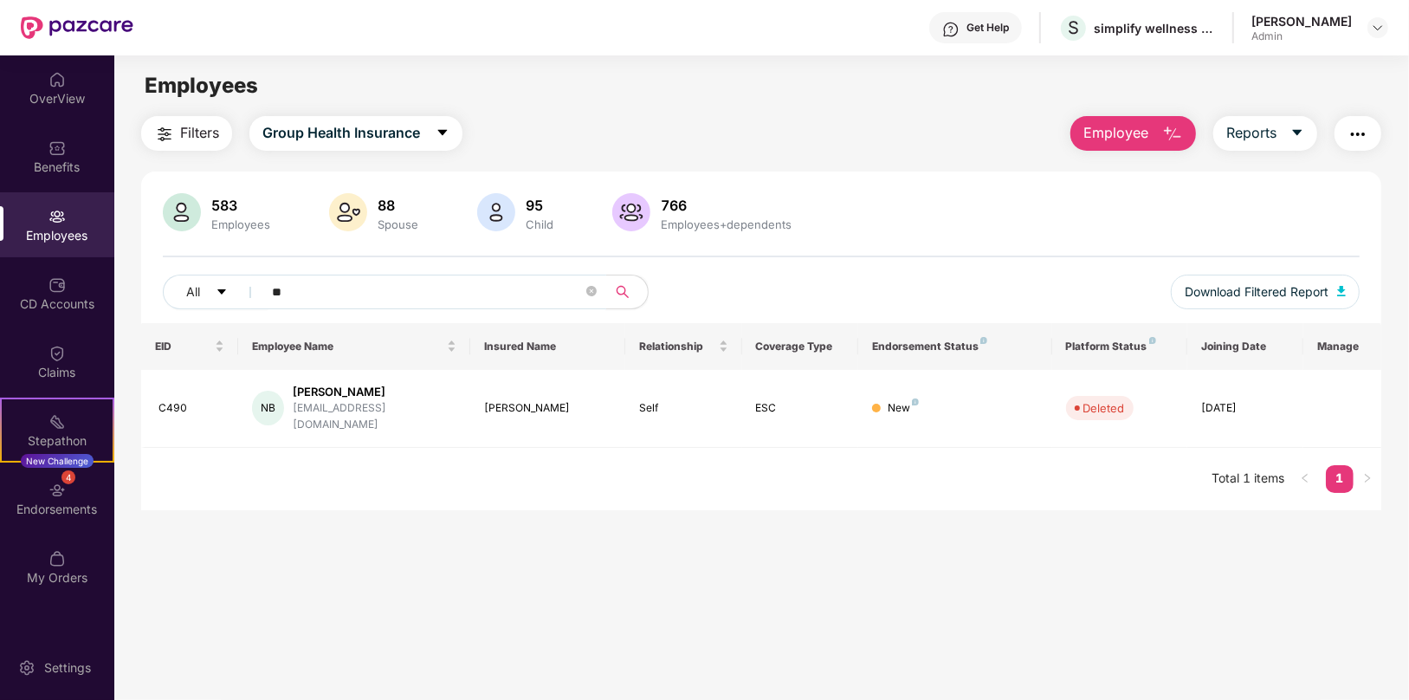
type input "*"
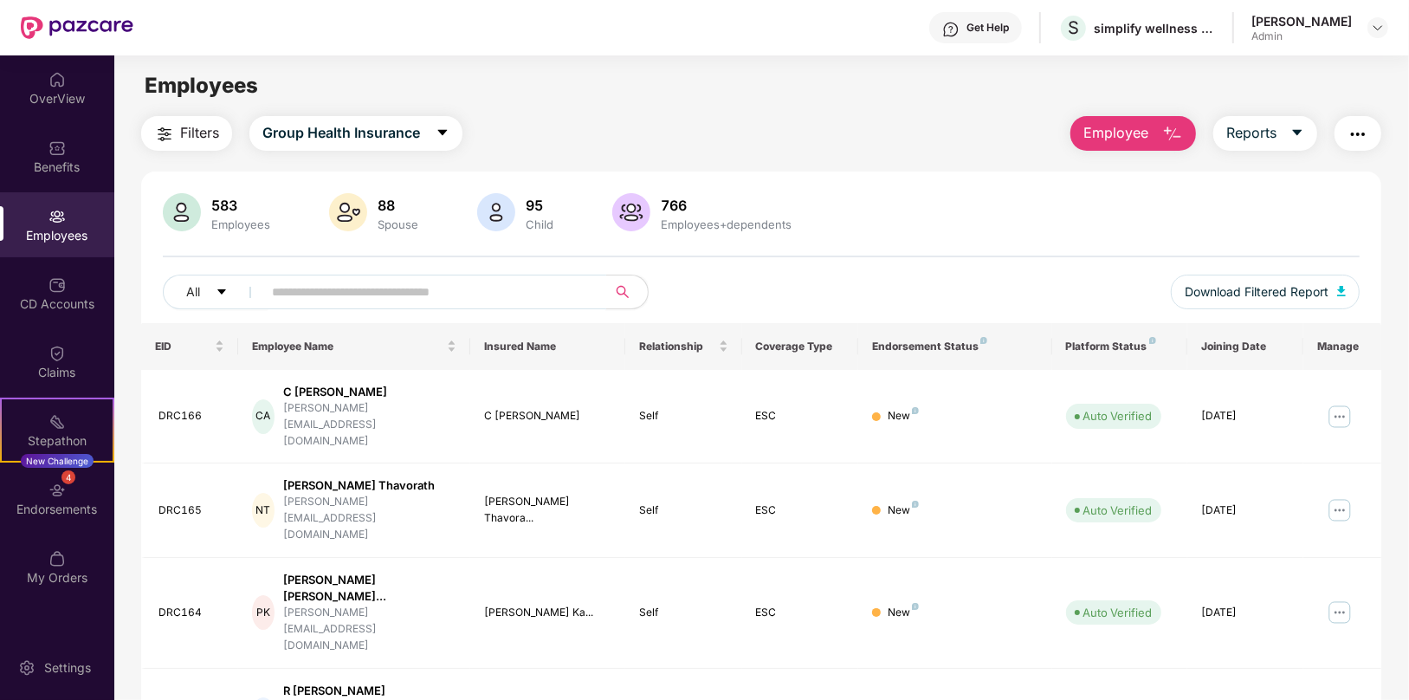
click at [320, 284] on input "text" at bounding box center [427, 292] width 311 height 26
paste input "**********"
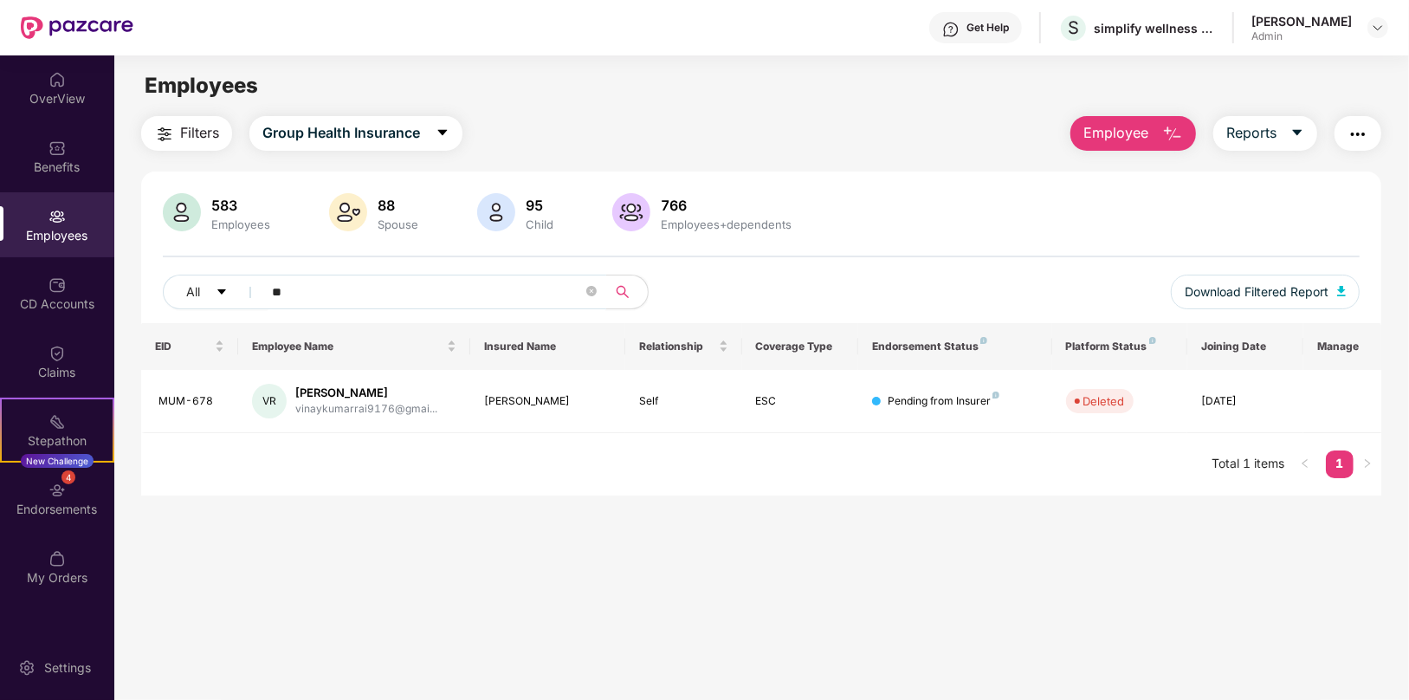
type input "*"
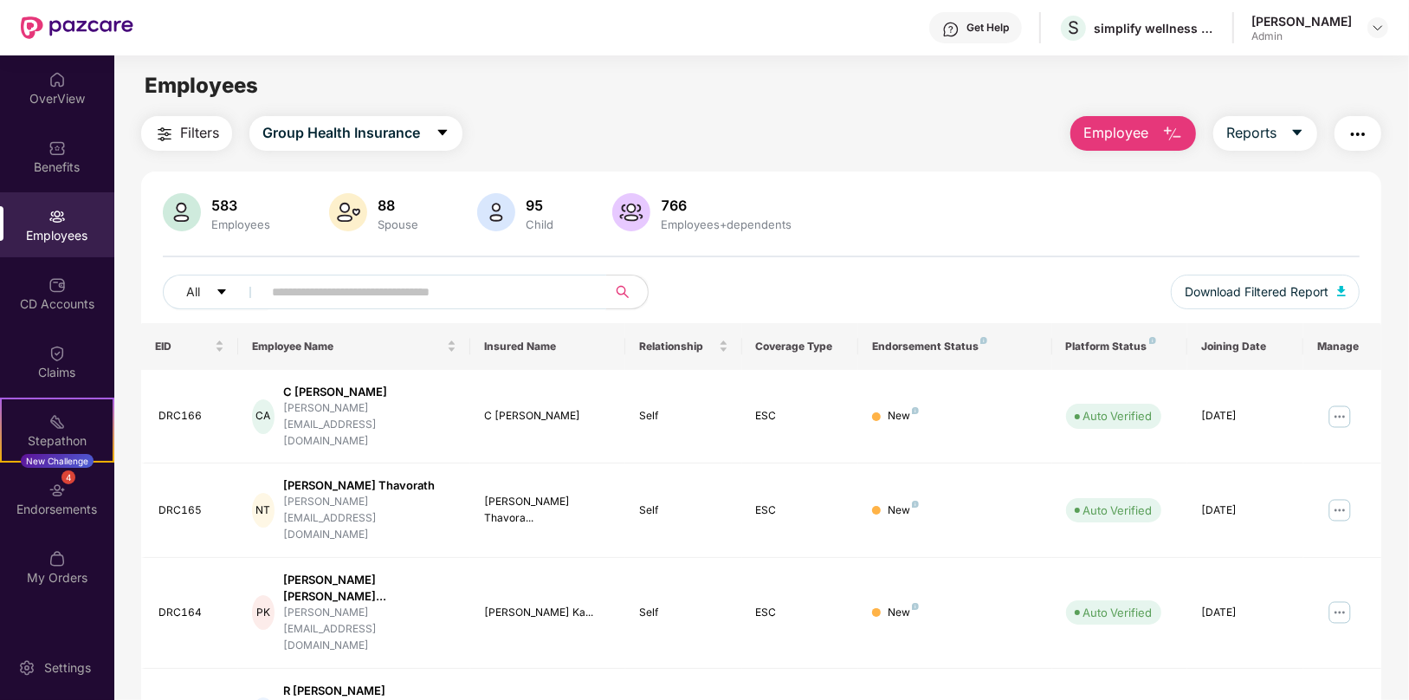
click at [1140, 129] on span "Employee" at bounding box center [1115, 133] width 65 height 22
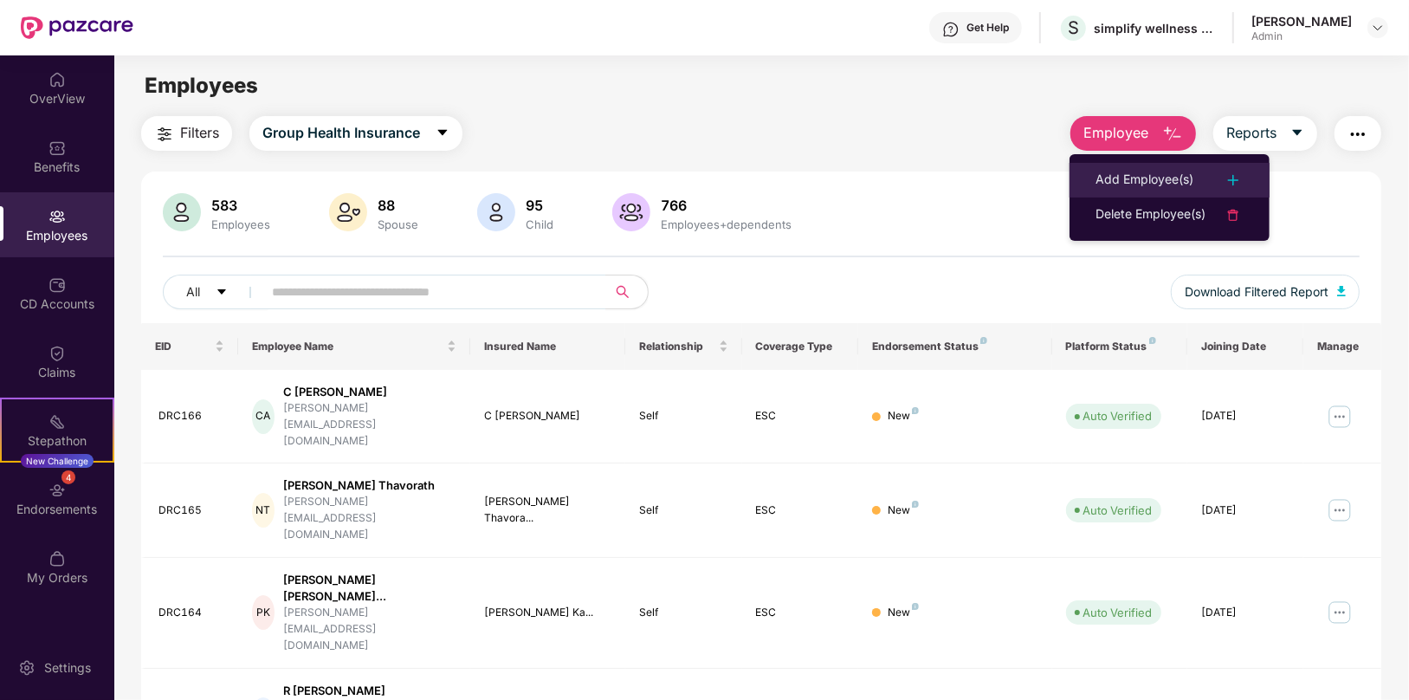
click at [1141, 184] on div "Add Employee(s)" at bounding box center [1144, 180] width 98 height 21
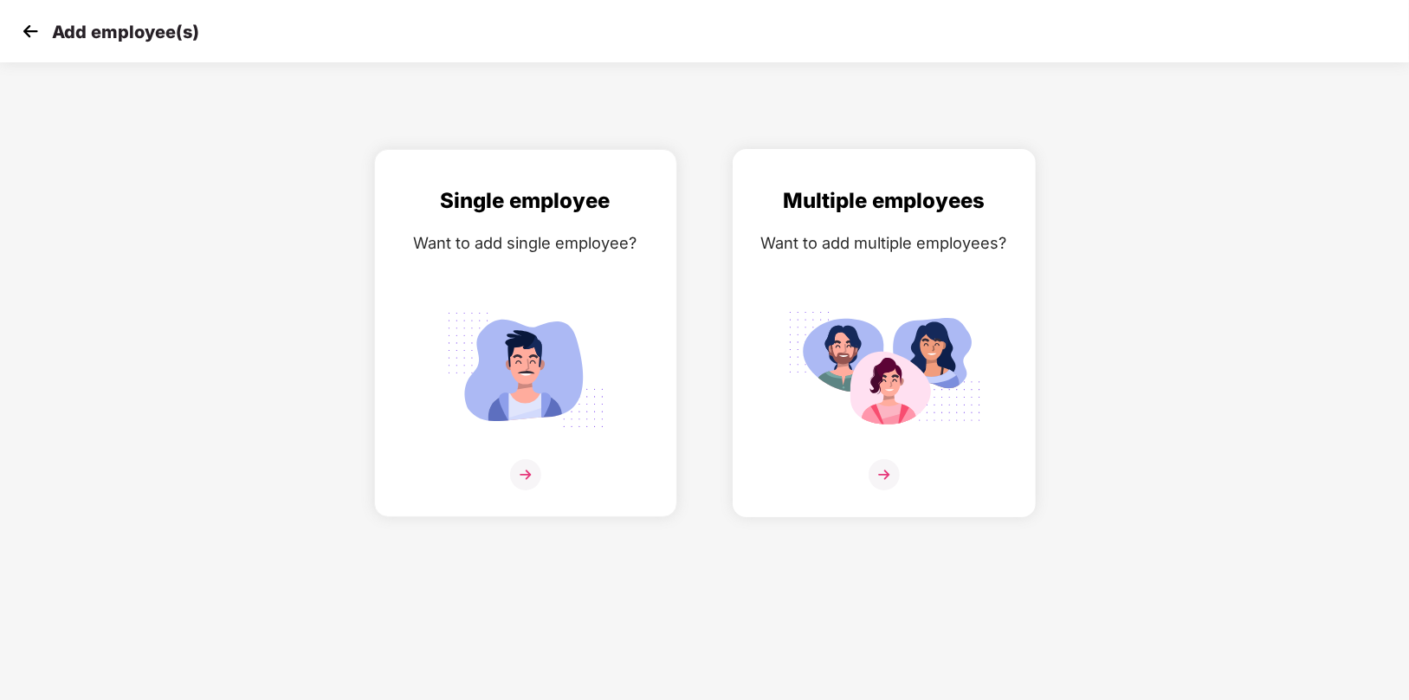
click at [884, 482] on img at bounding box center [884, 474] width 31 height 31
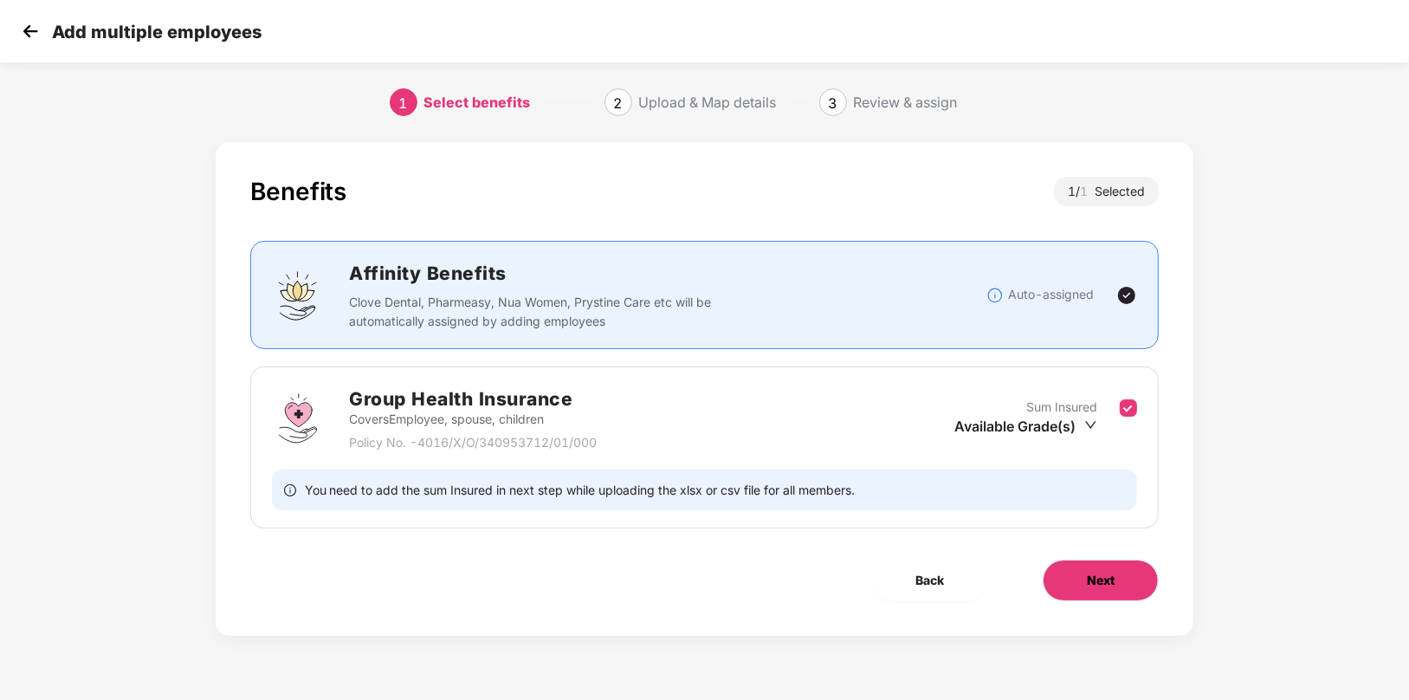
click at [1084, 587] on button "Next" at bounding box center [1101, 580] width 116 height 42
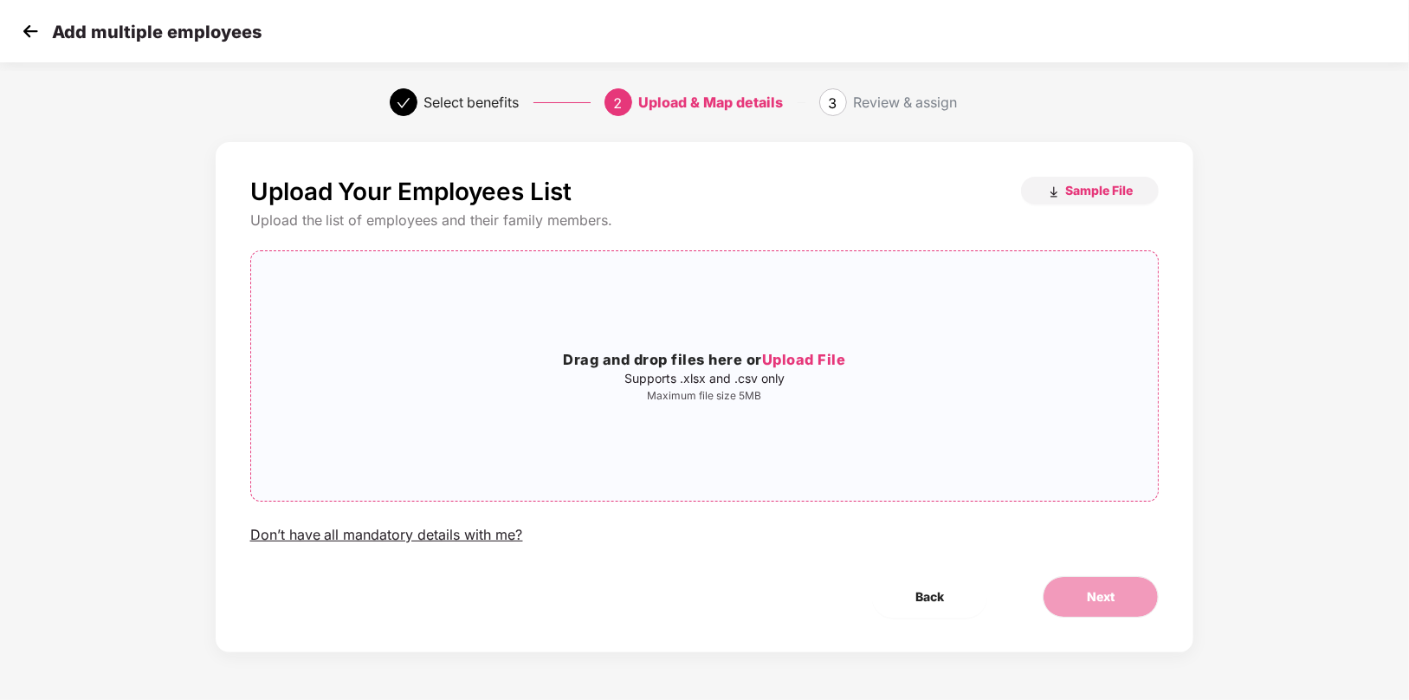
click at [790, 358] on span "Upload File" at bounding box center [804, 359] width 84 height 17
click at [1095, 187] on span "Sample File" at bounding box center [1099, 190] width 68 height 16
click at [821, 358] on span "Upload File" at bounding box center [804, 359] width 84 height 17
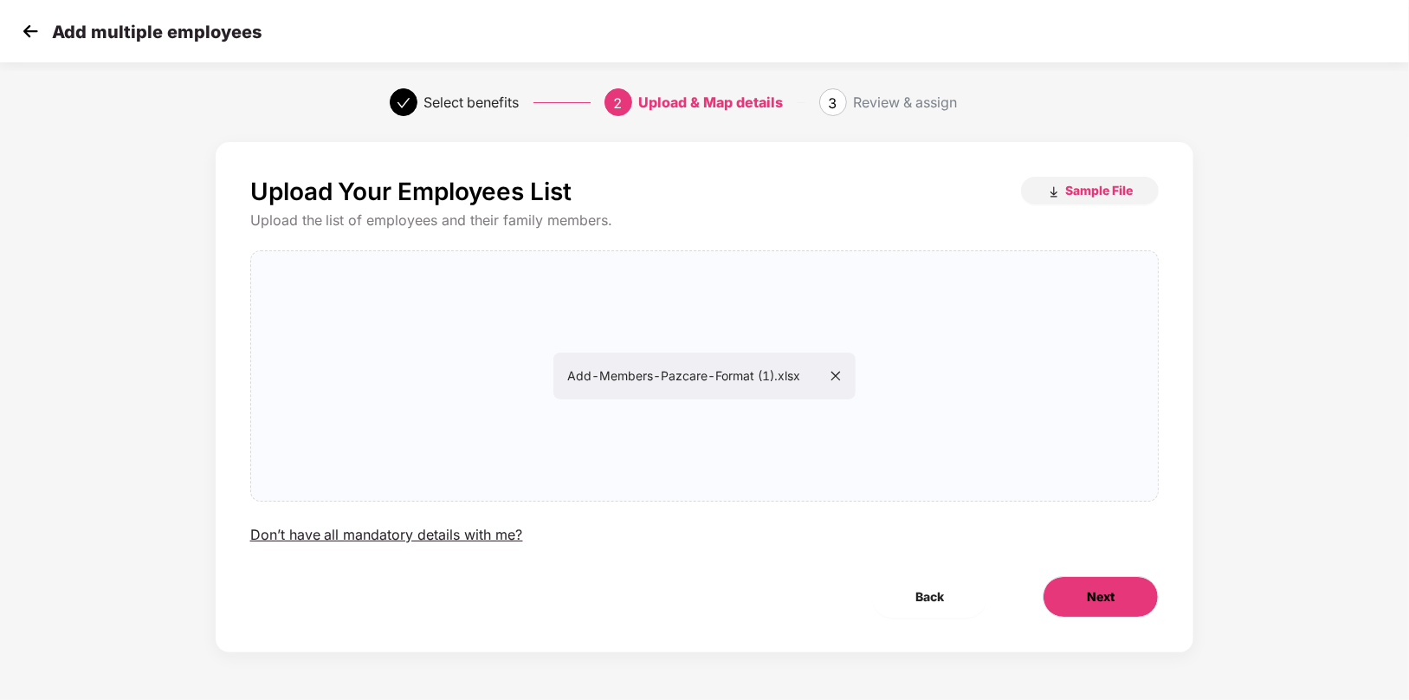
click at [1108, 597] on span "Next" at bounding box center [1101, 596] width 28 height 19
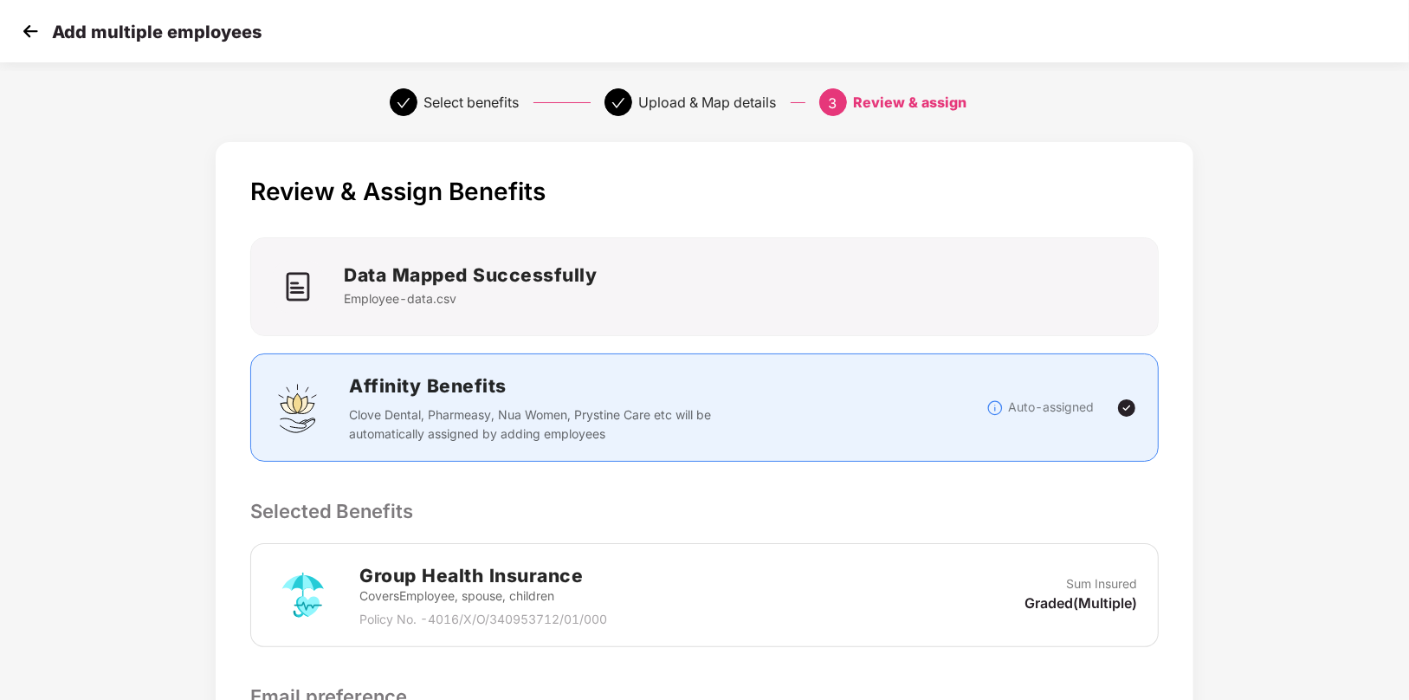
scroll to position [264, 0]
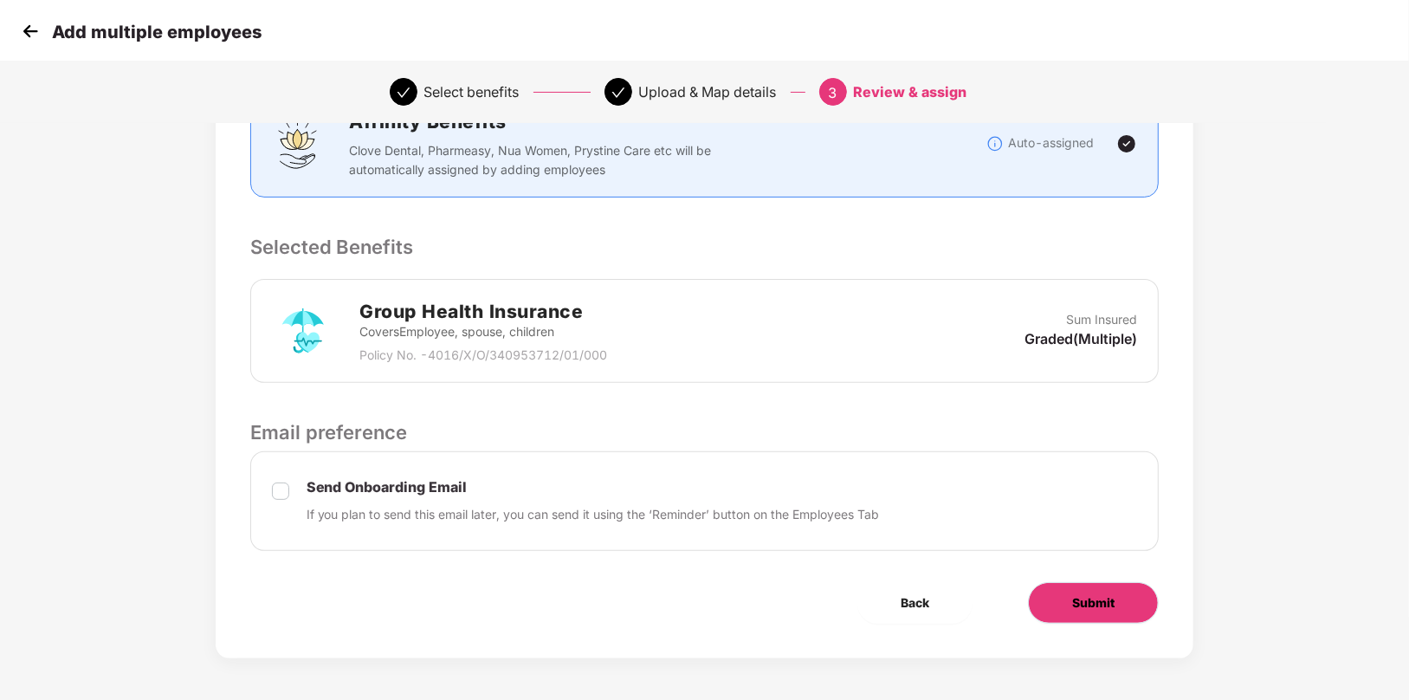
click at [1061, 602] on button "Submit" at bounding box center [1093, 603] width 131 height 42
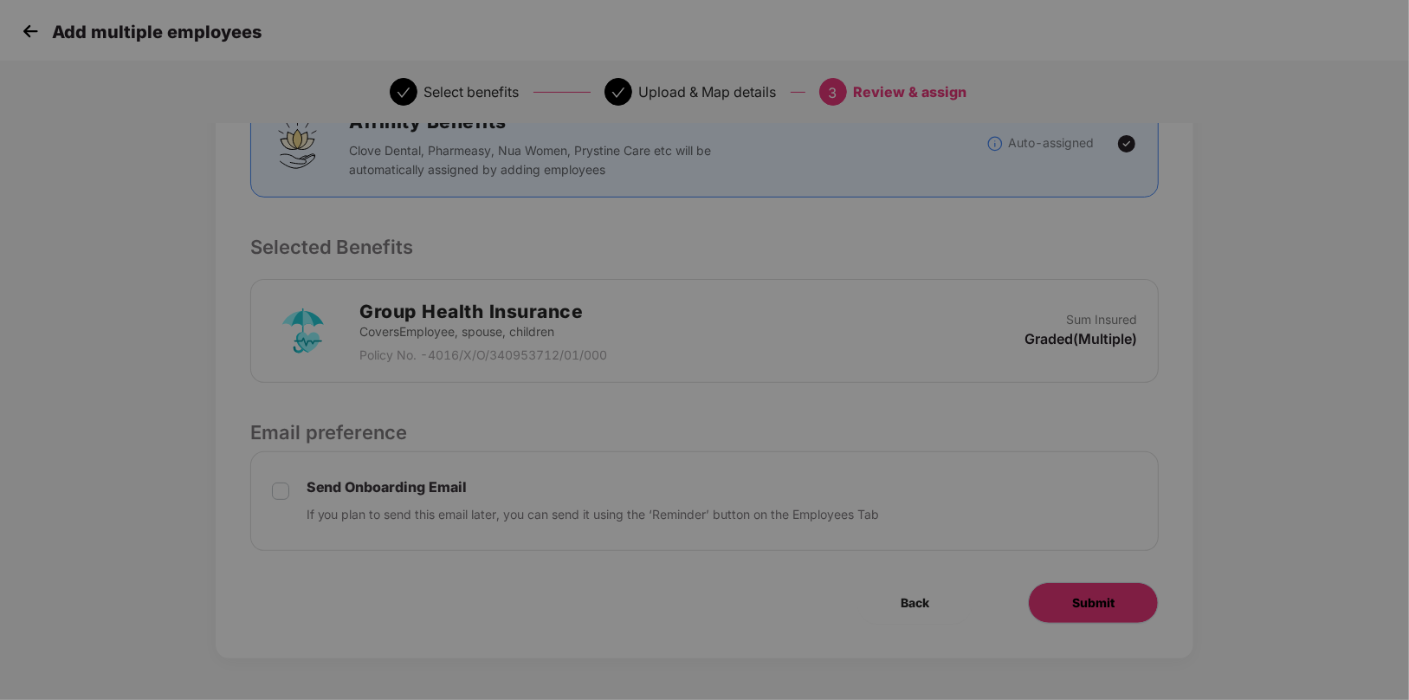
scroll to position [0, 0]
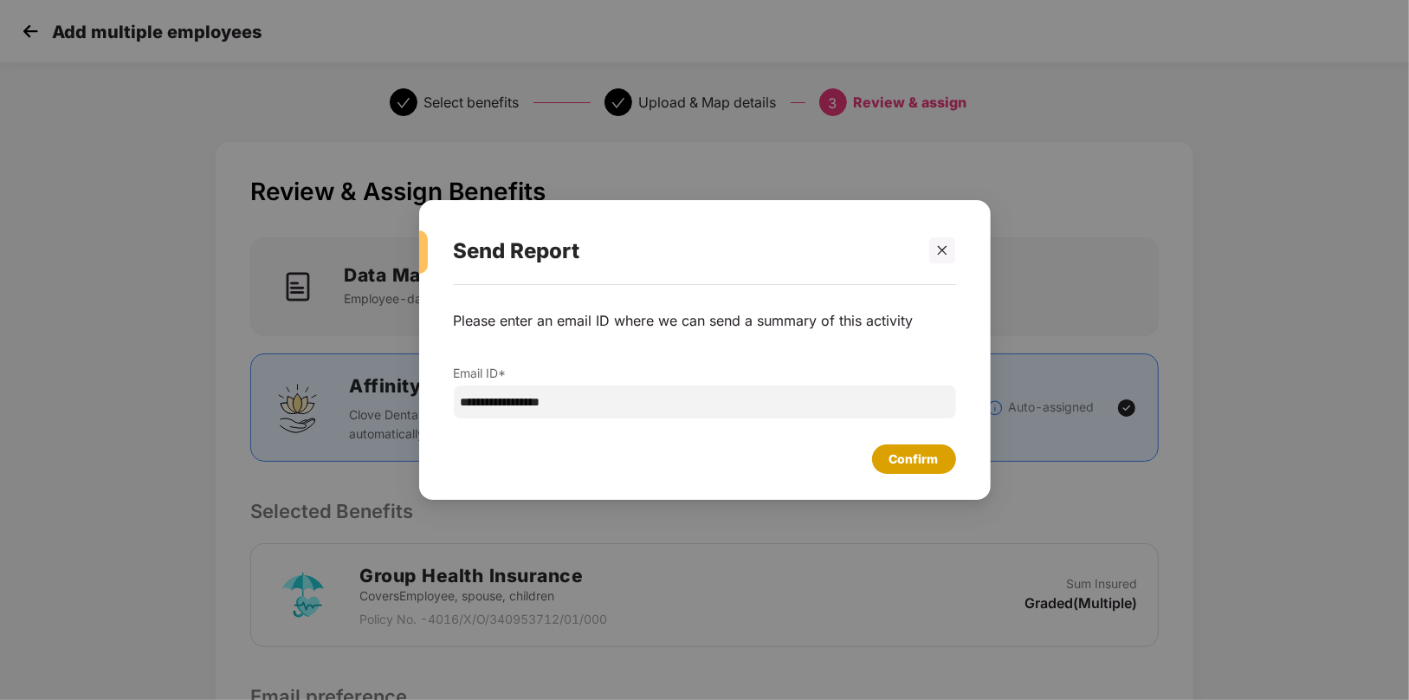
click at [907, 466] on div "Confirm" at bounding box center [913, 458] width 49 height 19
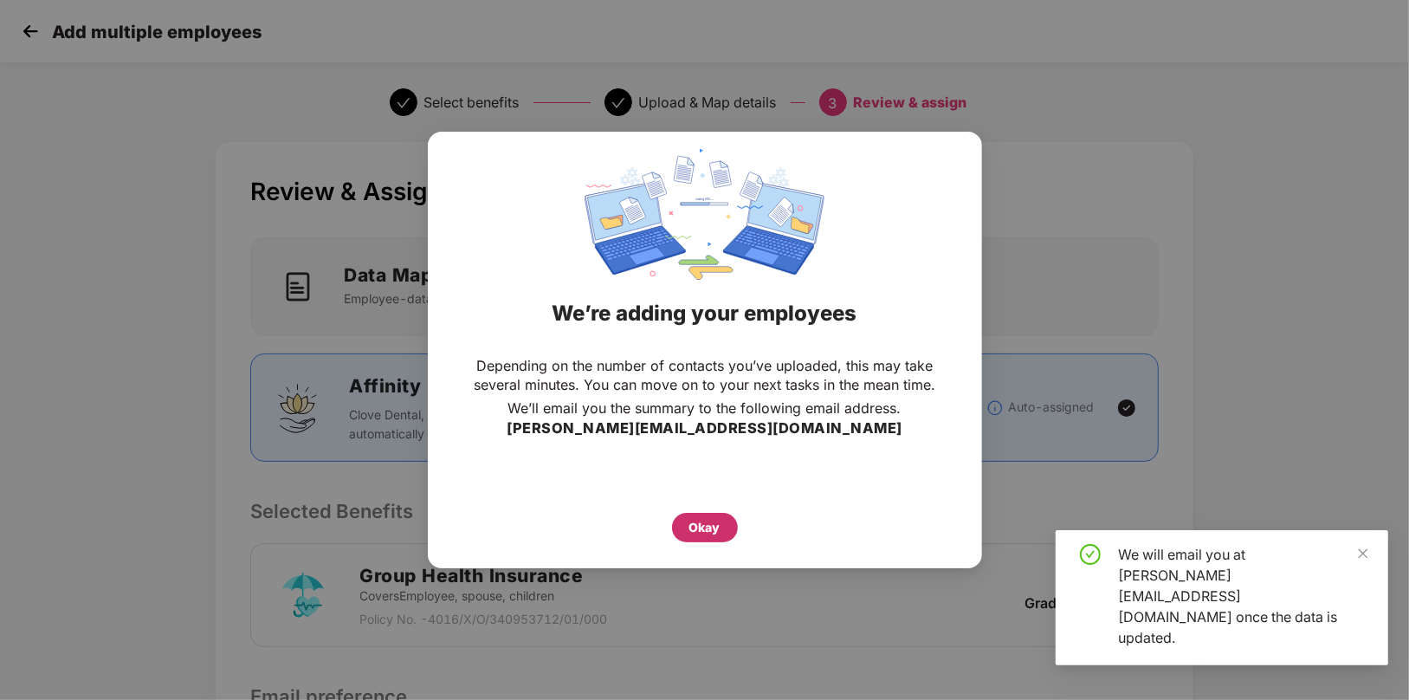
click at [705, 526] on div "Okay" at bounding box center [704, 527] width 31 height 19
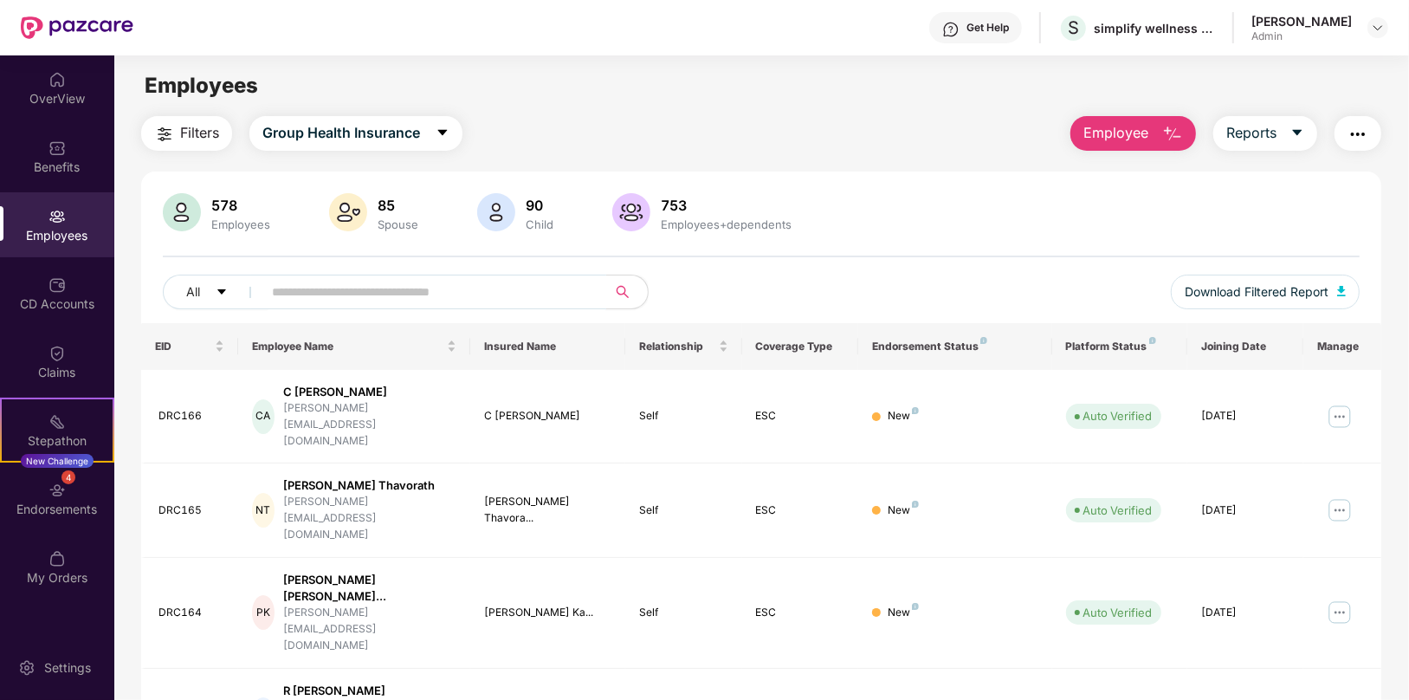
click at [487, 297] on input "text" at bounding box center [427, 292] width 311 height 26
paste input "**********"
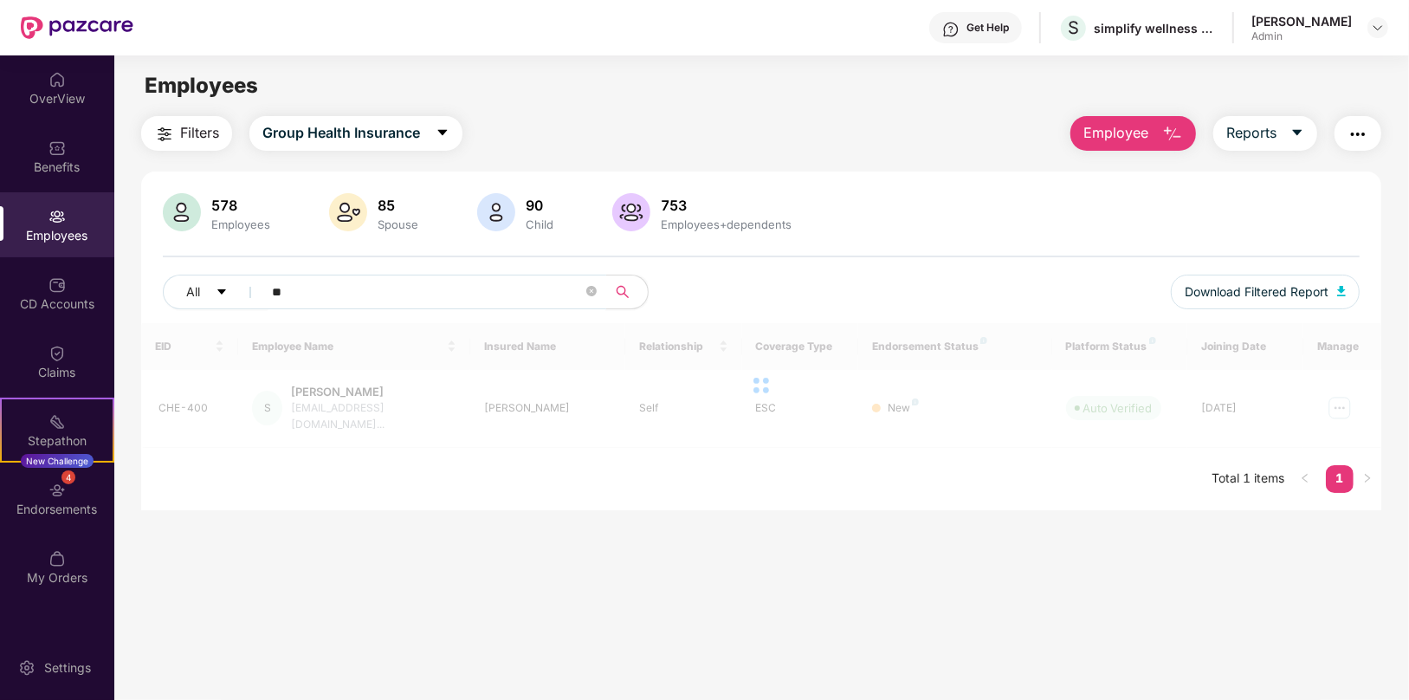
type input "*"
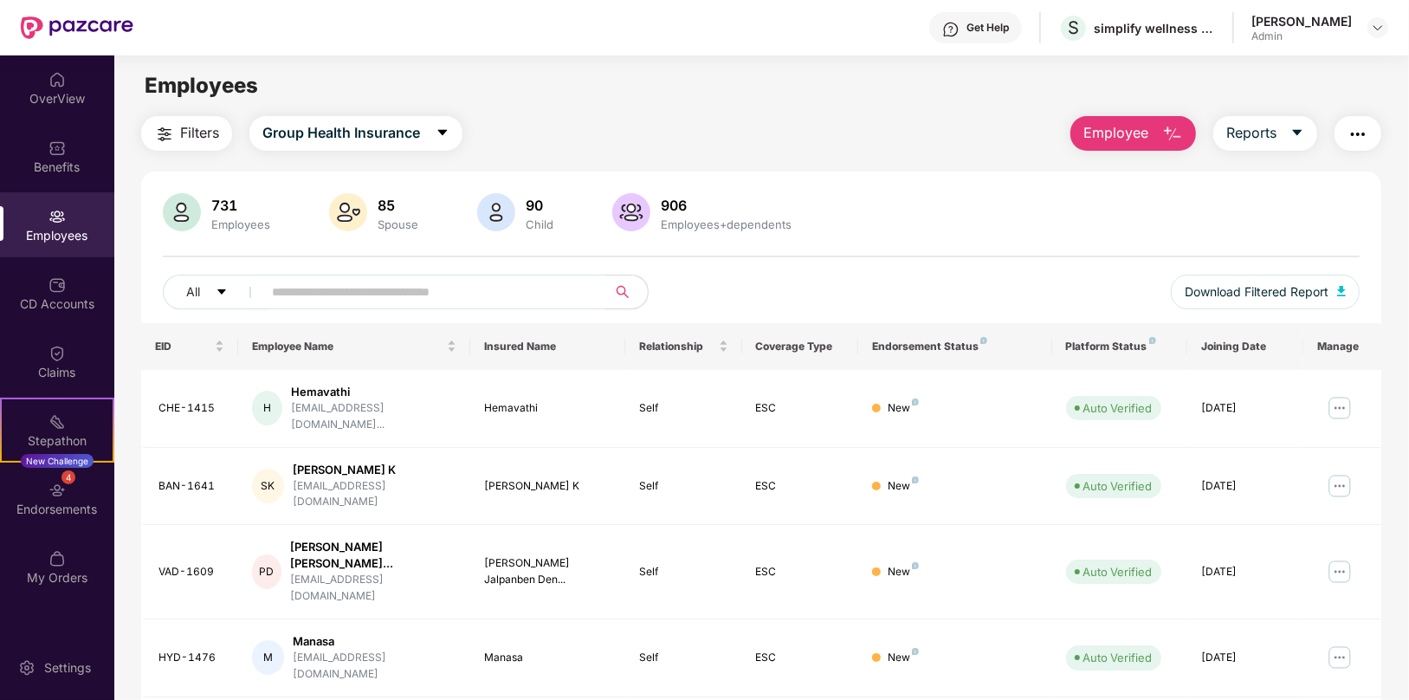
click at [1117, 126] on span "Employee" at bounding box center [1115, 133] width 65 height 22
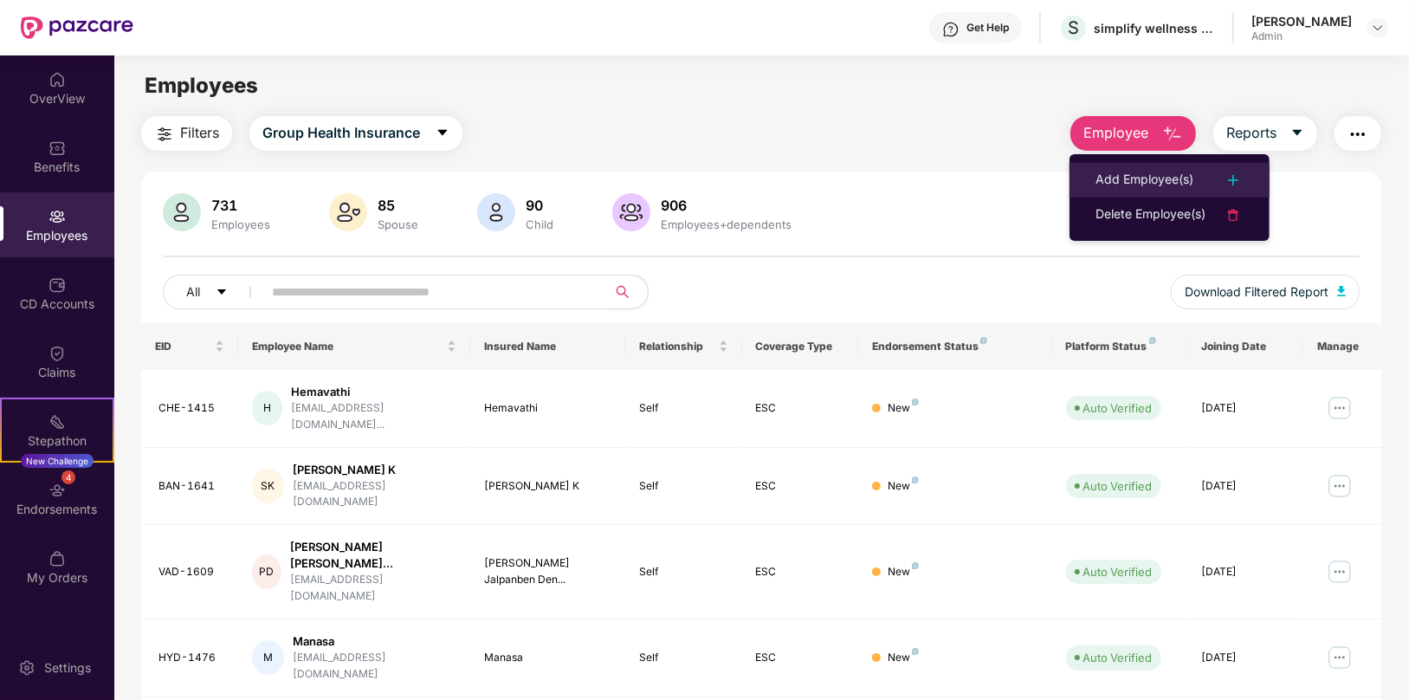
click at [1125, 180] on div "Add Employee(s)" at bounding box center [1144, 180] width 98 height 21
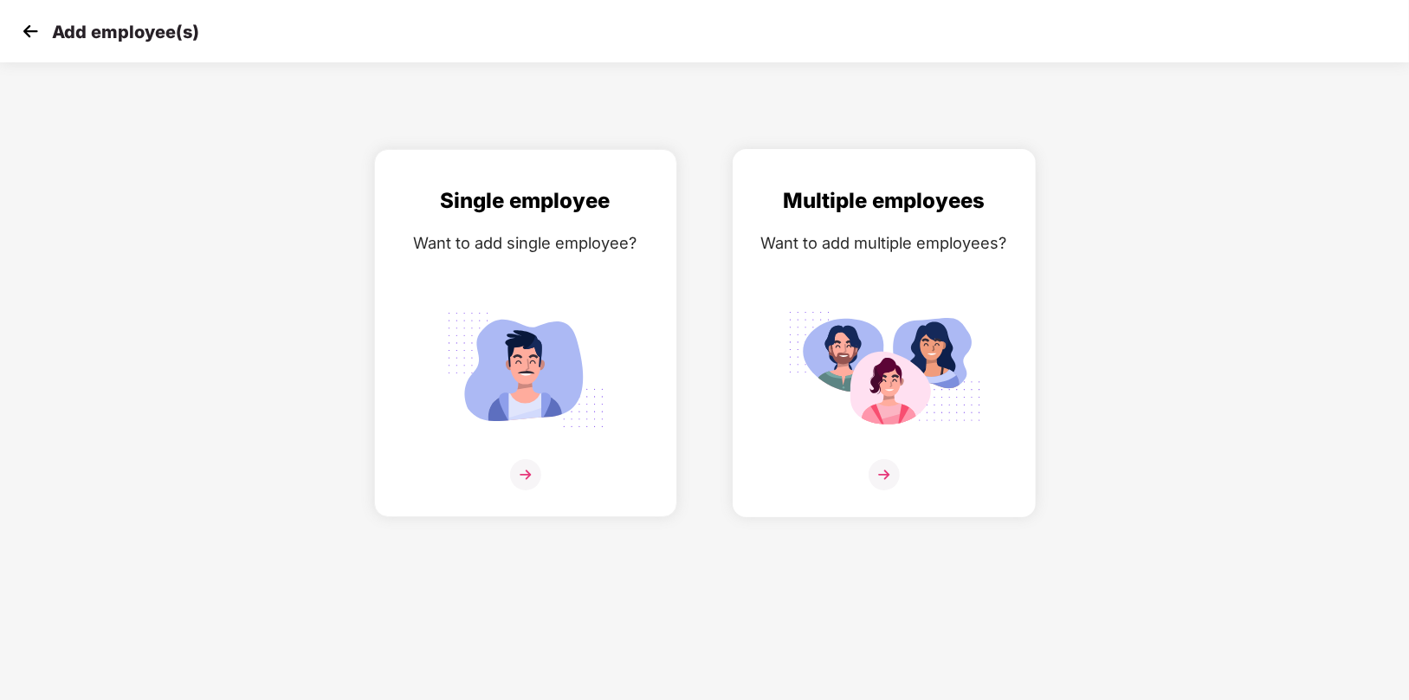
click at [892, 479] on img at bounding box center [884, 474] width 31 height 31
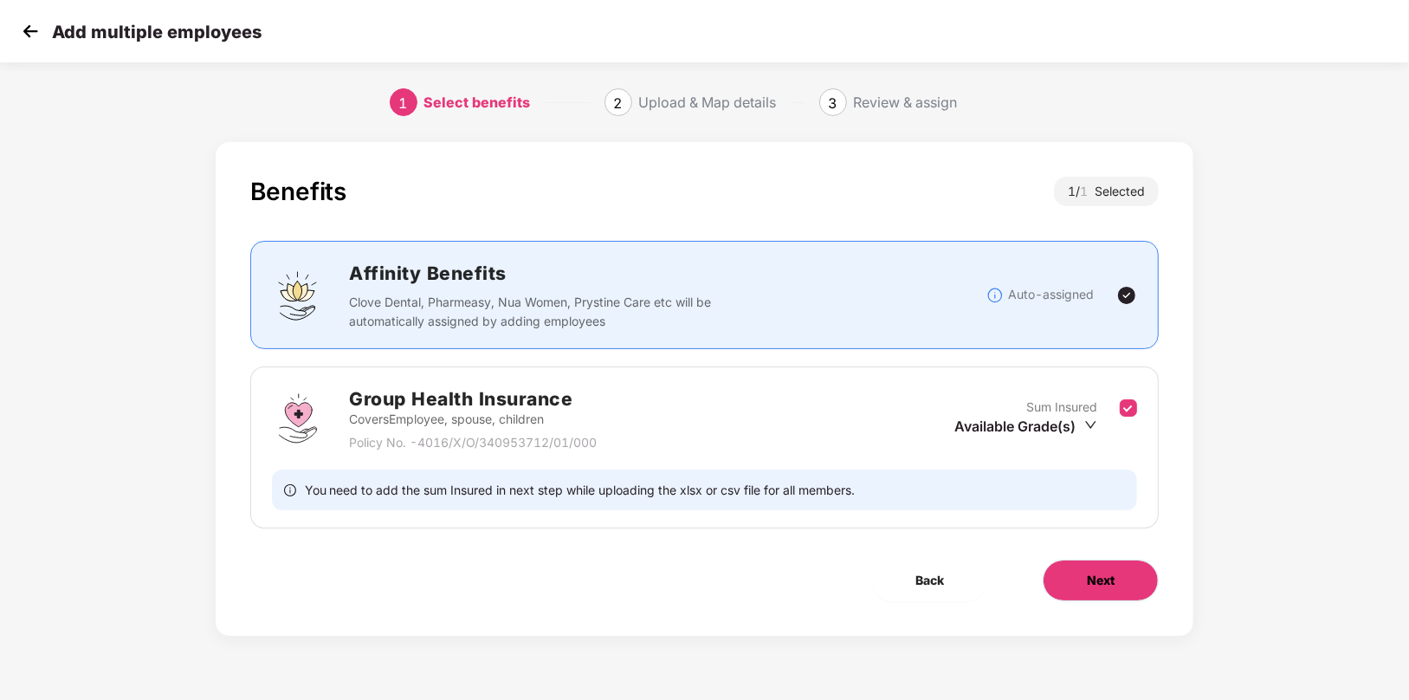
click at [1069, 570] on button "Next" at bounding box center [1101, 580] width 116 height 42
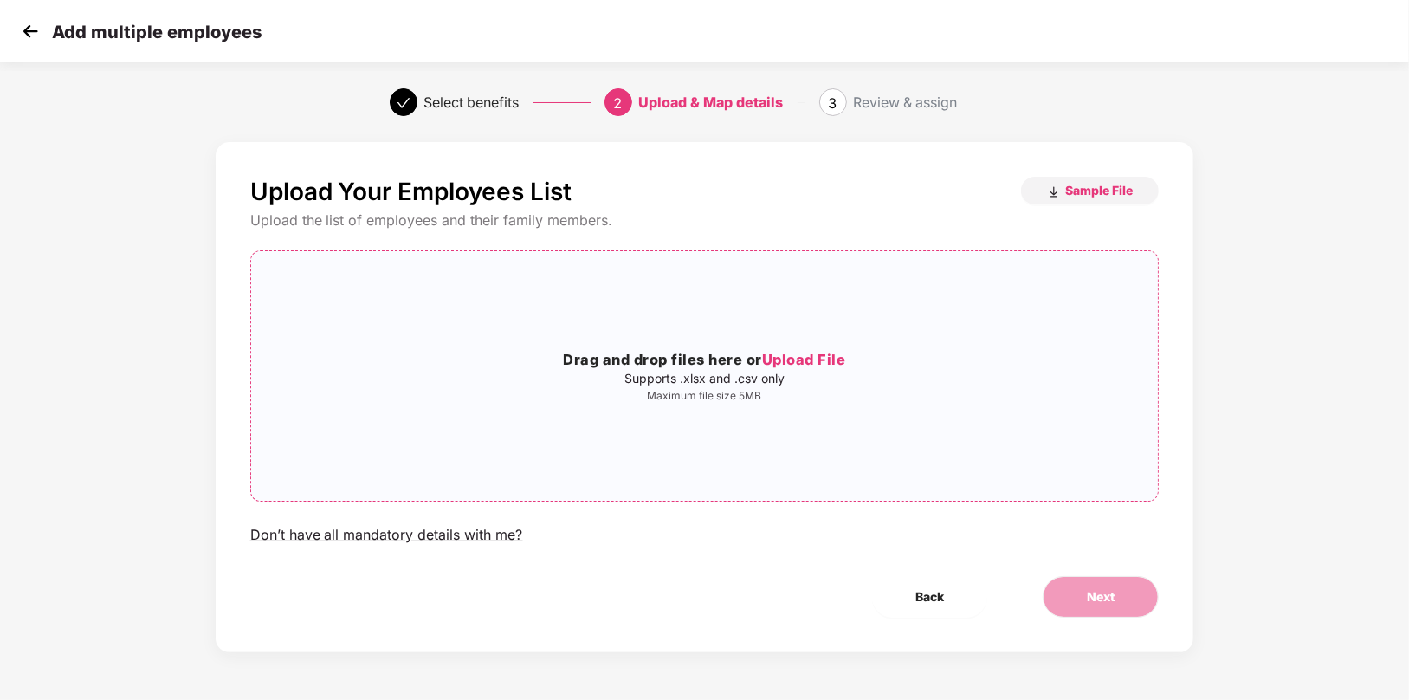
click at [818, 355] on span "Upload File" at bounding box center [804, 359] width 84 height 17
click at [1103, 191] on span "Sample File" at bounding box center [1099, 190] width 68 height 16
click at [804, 363] on span "Upload File" at bounding box center [804, 359] width 84 height 17
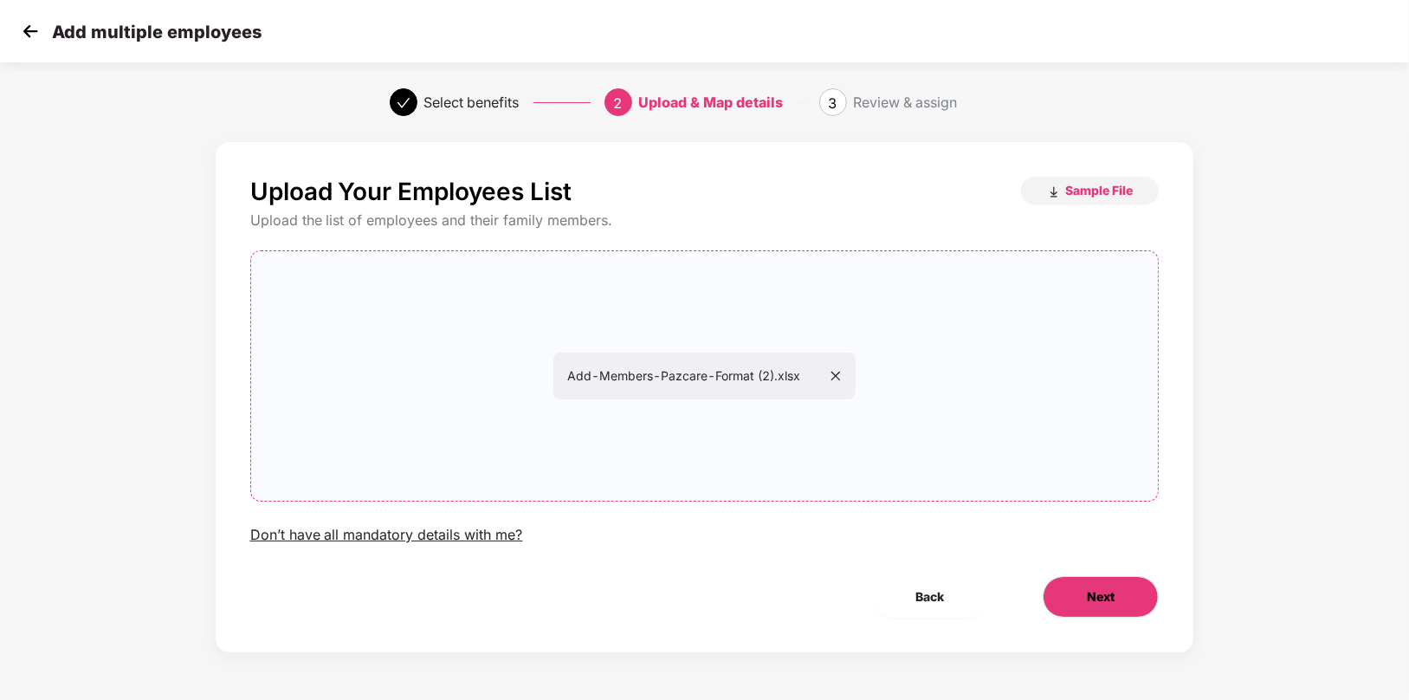
click at [1088, 595] on span "Next" at bounding box center [1101, 596] width 28 height 19
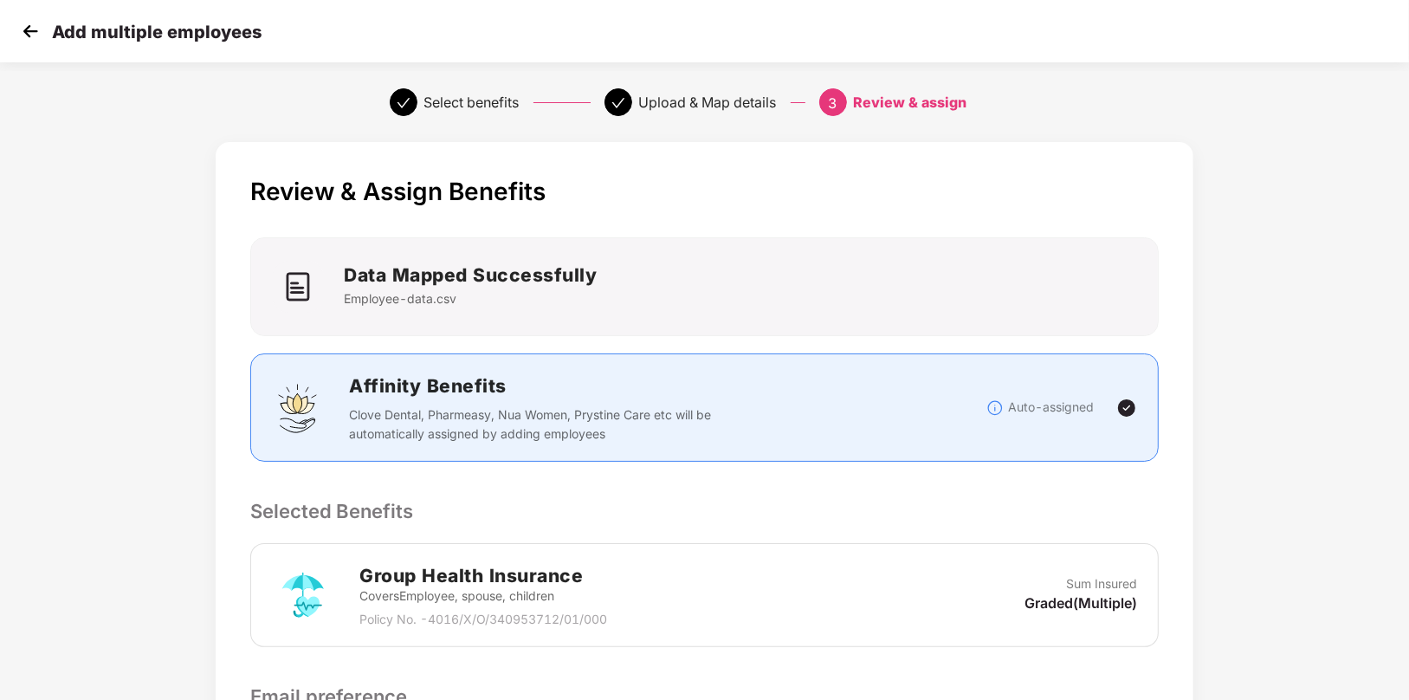
scroll to position [264, 0]
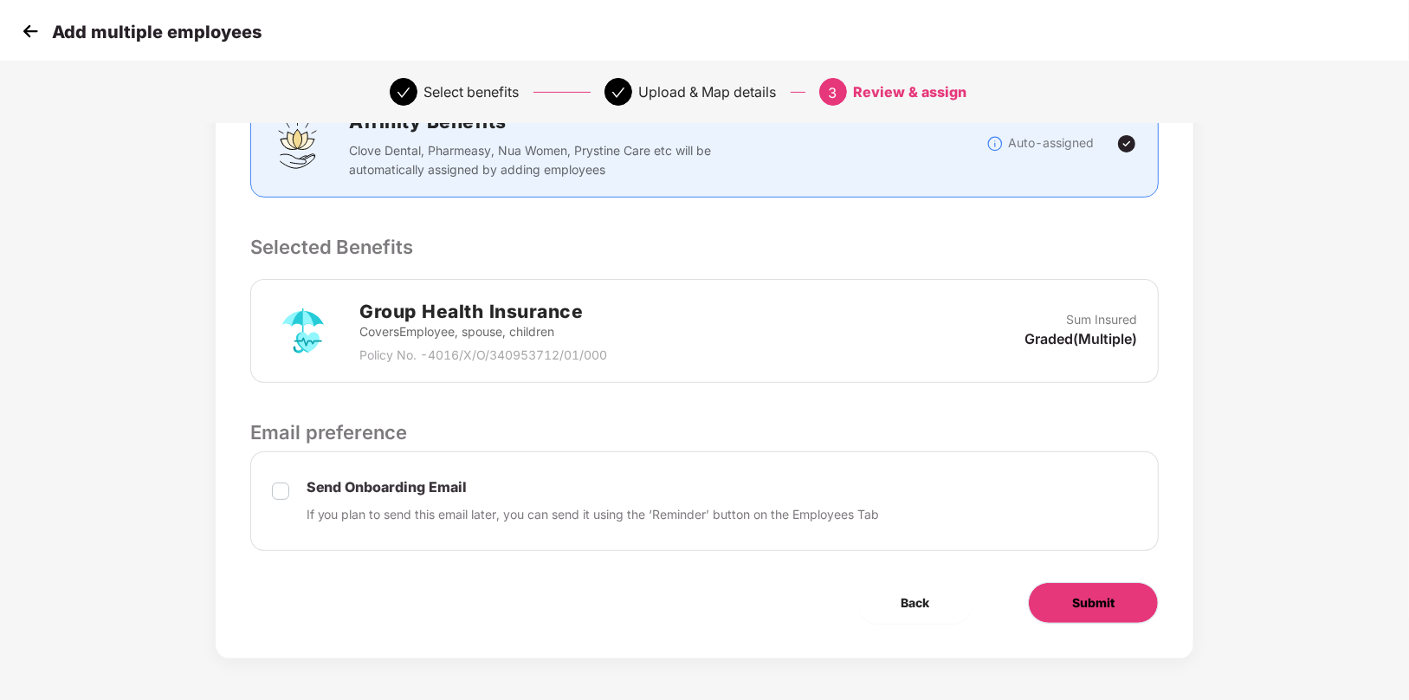
click at [1079, 589] on button "Submit" at bounding box center [1093, 603] width 131 height 42
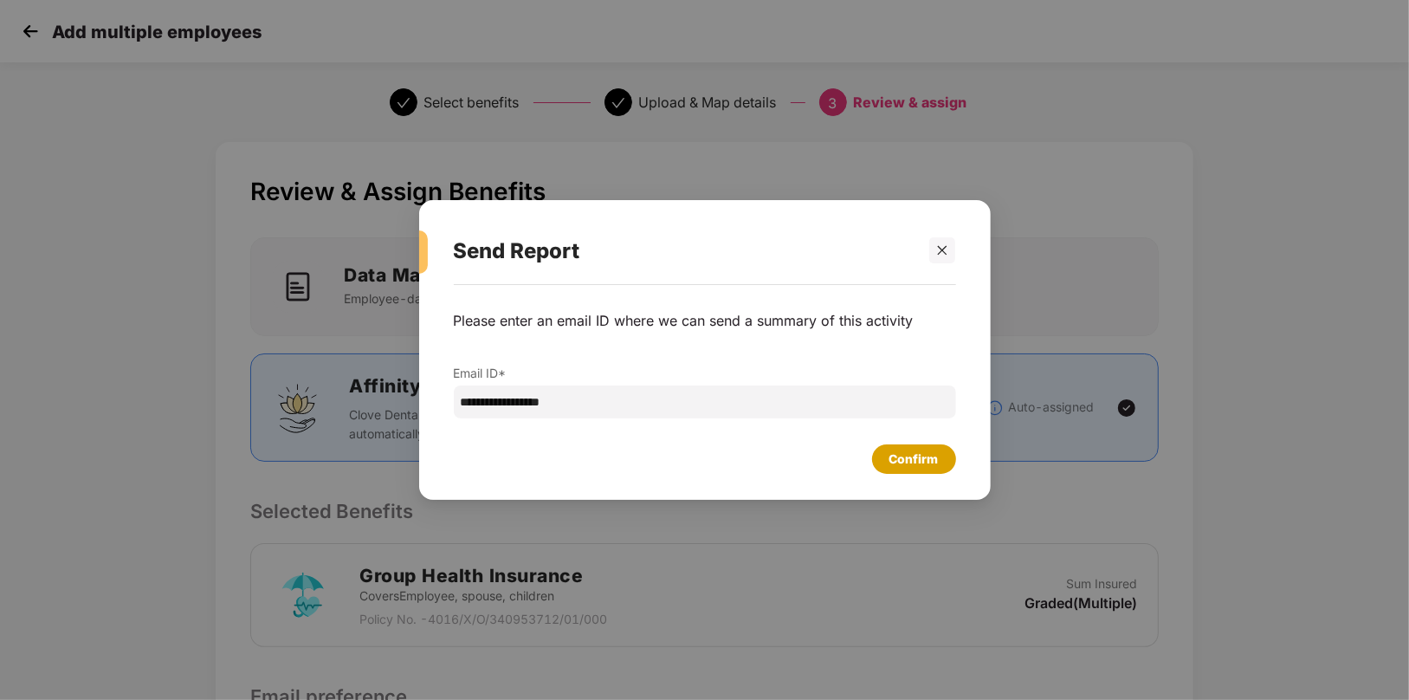
click at [915, 462] on div "Confirm" at bounding box center [913, 458] width 49 height 19
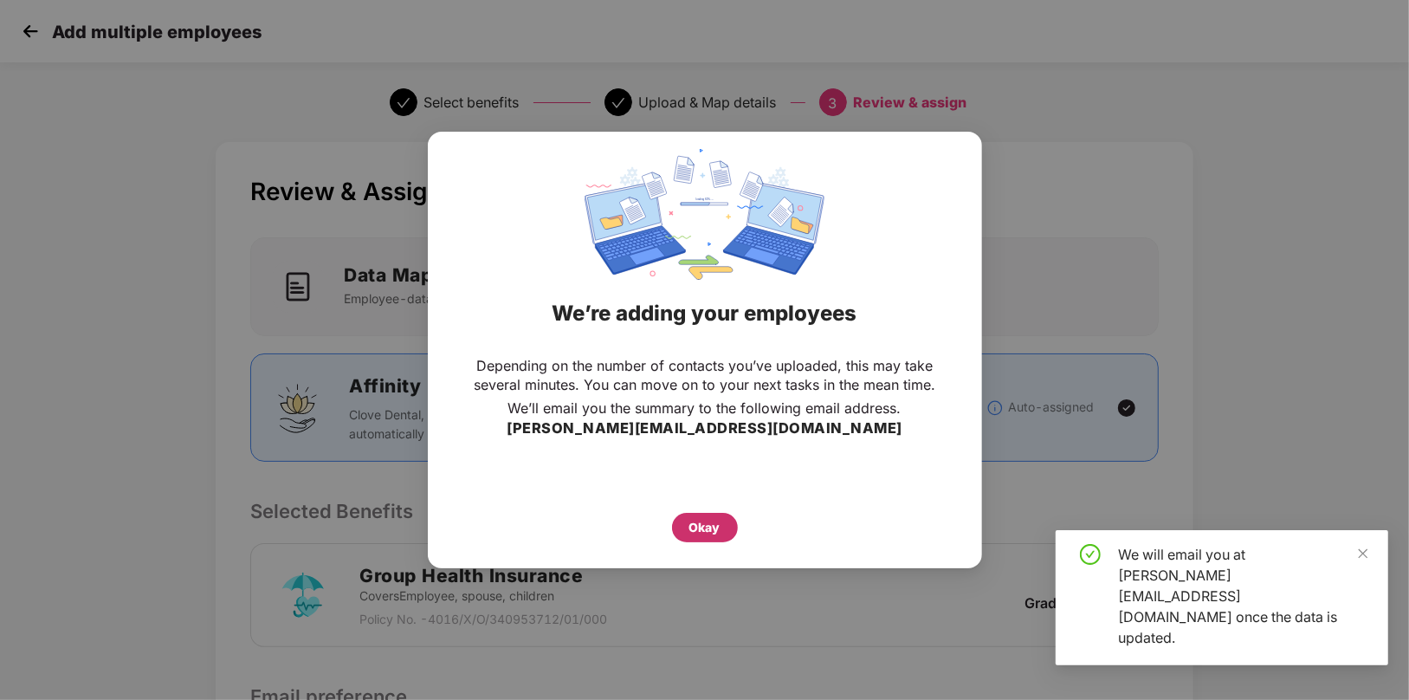
click at [709, 527] on div "Okay" at bounding box center [704, 527] width 31 height 19
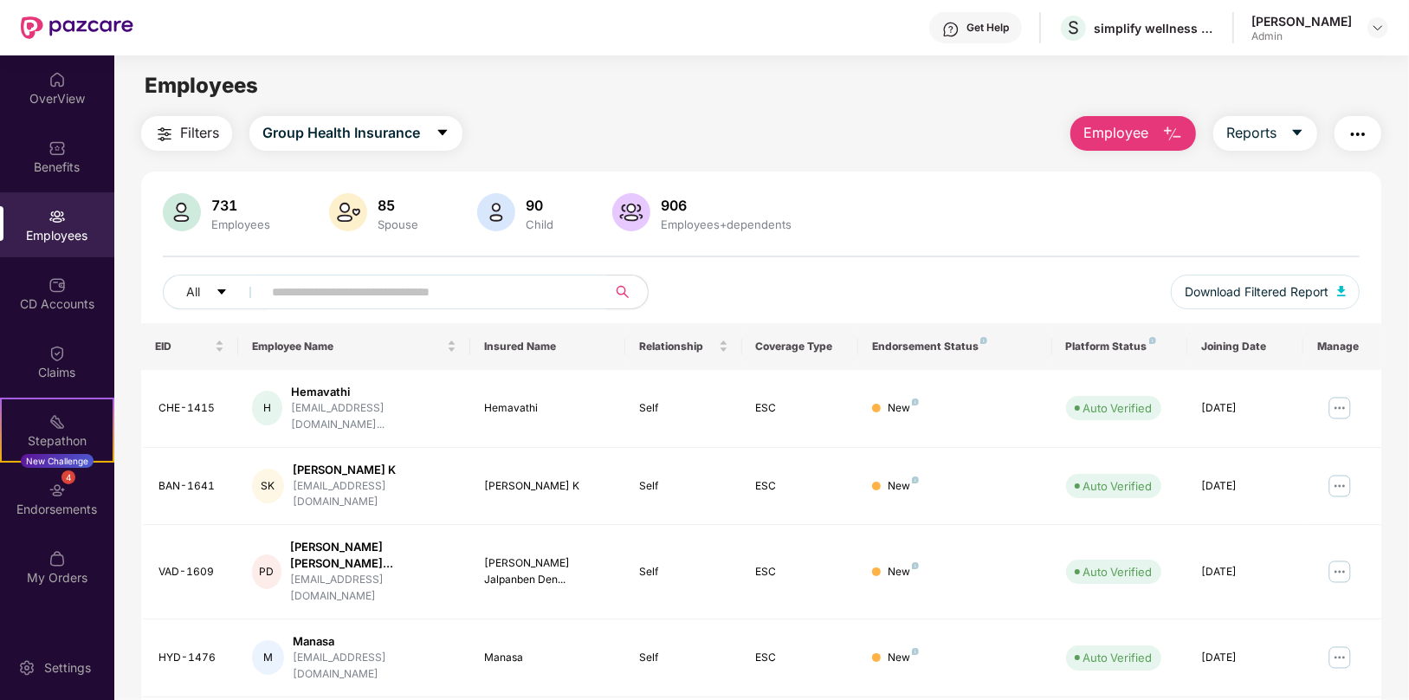
click at [382, 287] on input "text" at bounding box center [427, 292] width 311 height 26
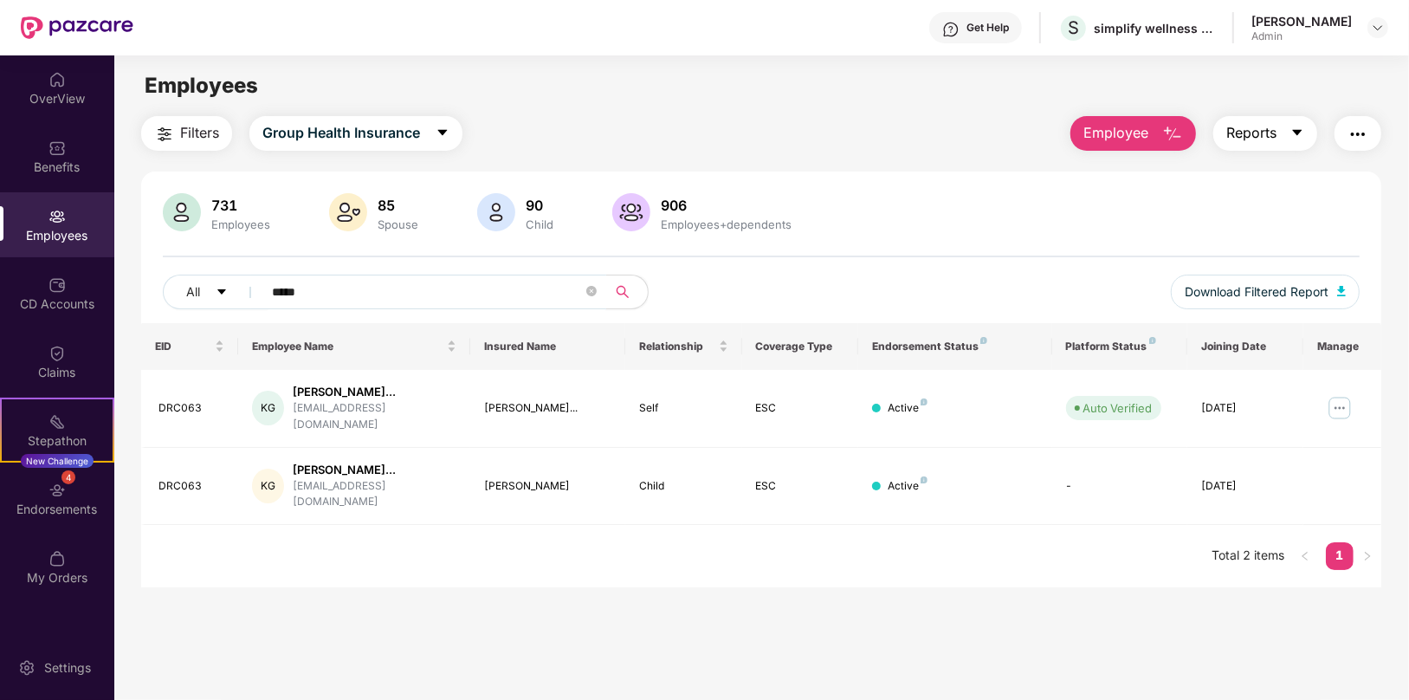
click at [1267, 134] on span "Reports" at bounding box center [1251, 133] width 50 height 22
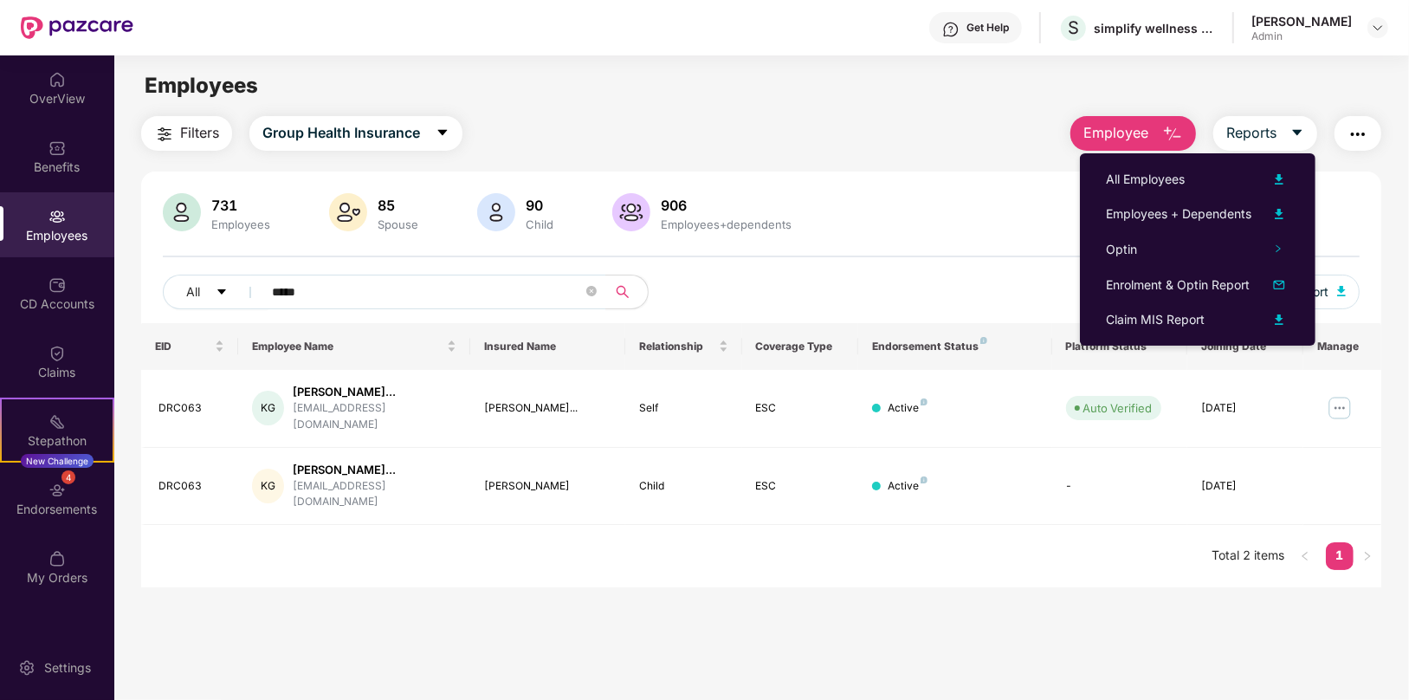
click at [46, 248] on div "Employees" at bounding box center [57, 224] width 114 height 65
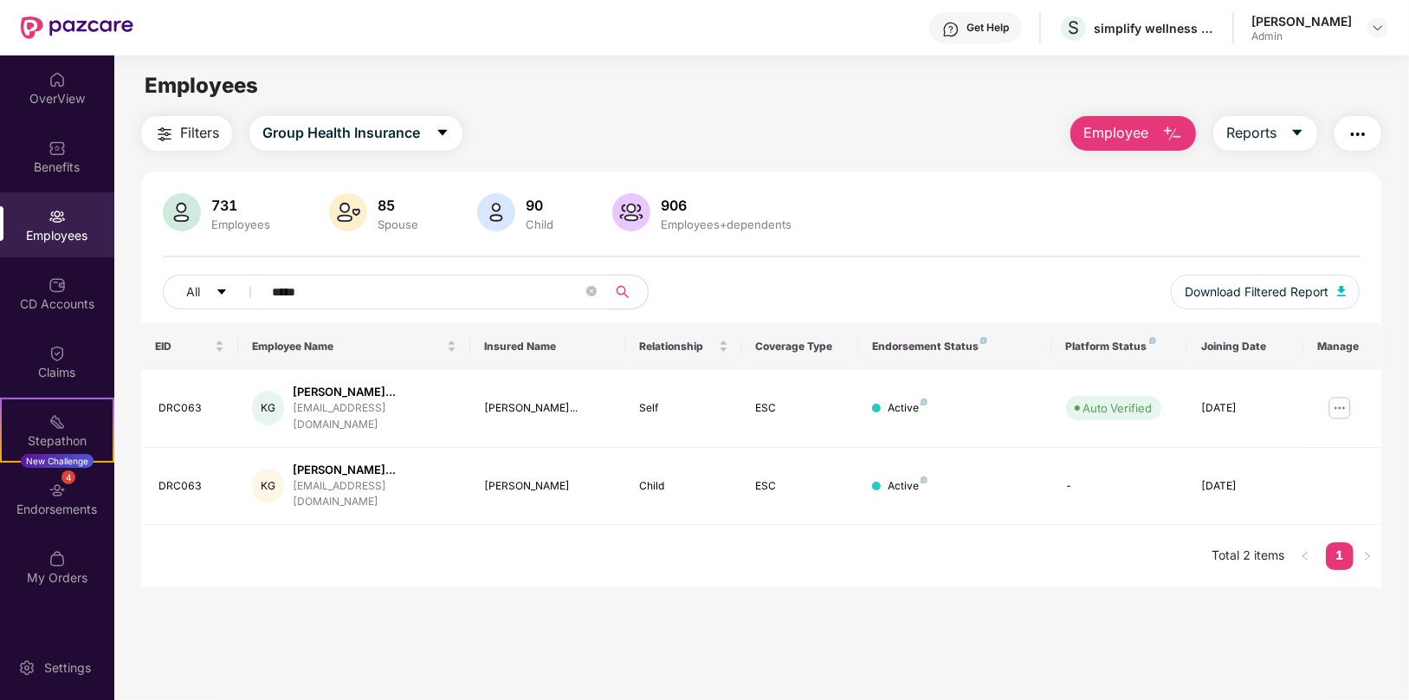
click at [48, 238] on div "Employees" at bounding box center [57, 235] width 114 height 17
click at [68, 234] on div "Employees" at bounding box center [57, 235] width 114 height 17
click at [1348, 139] on img "button" at bounding box center [1357, 134] width 21 height 21
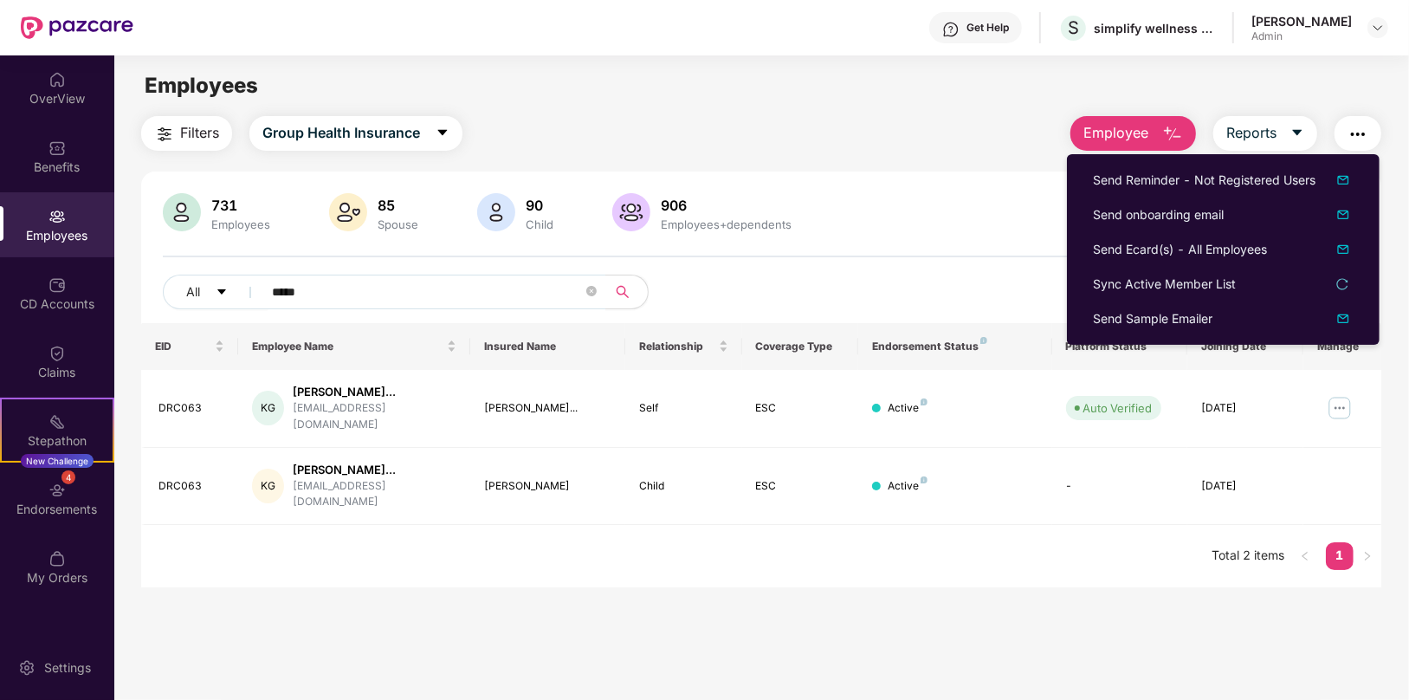
click at [971, 140] on div "Filters Group Health Insurance Employee Reports" at bounding box center [761, 133] width 1240 height 35
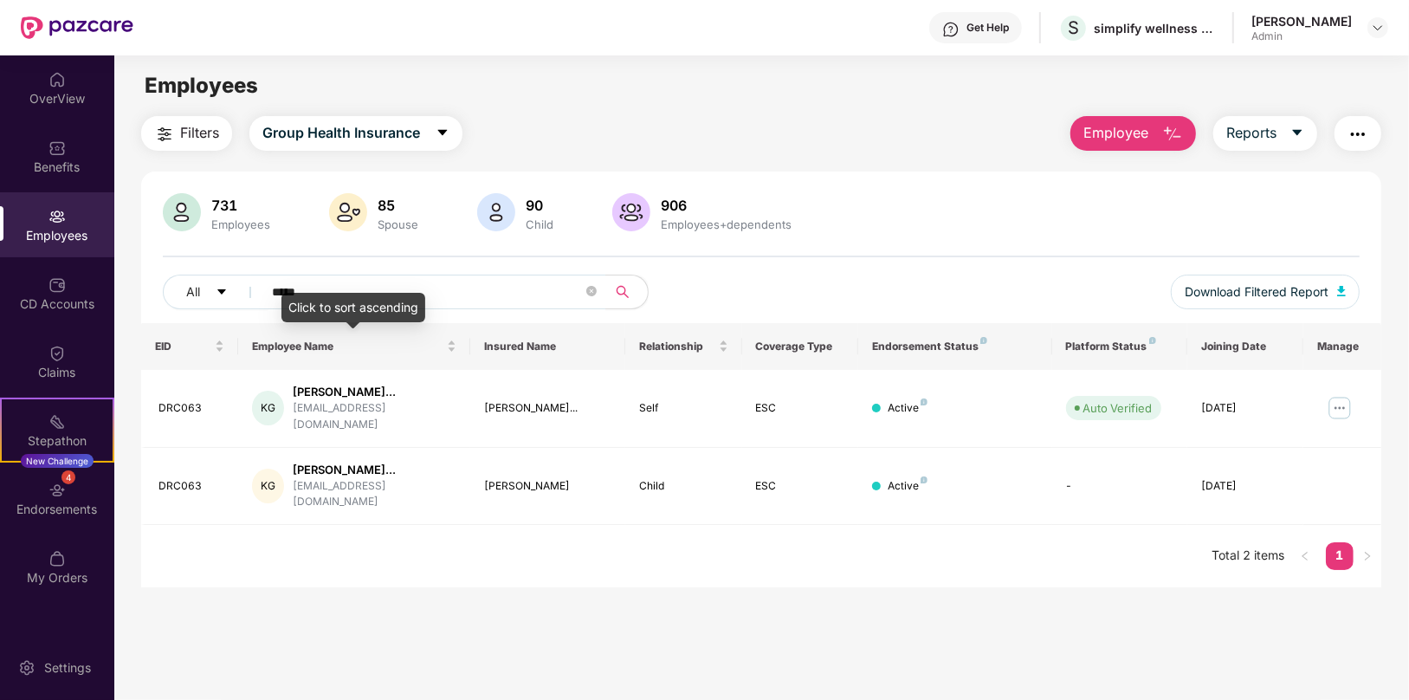
click at [360, 298] on div "Click to sort ascending" at bounding box center [353, 307] width 144 height 29
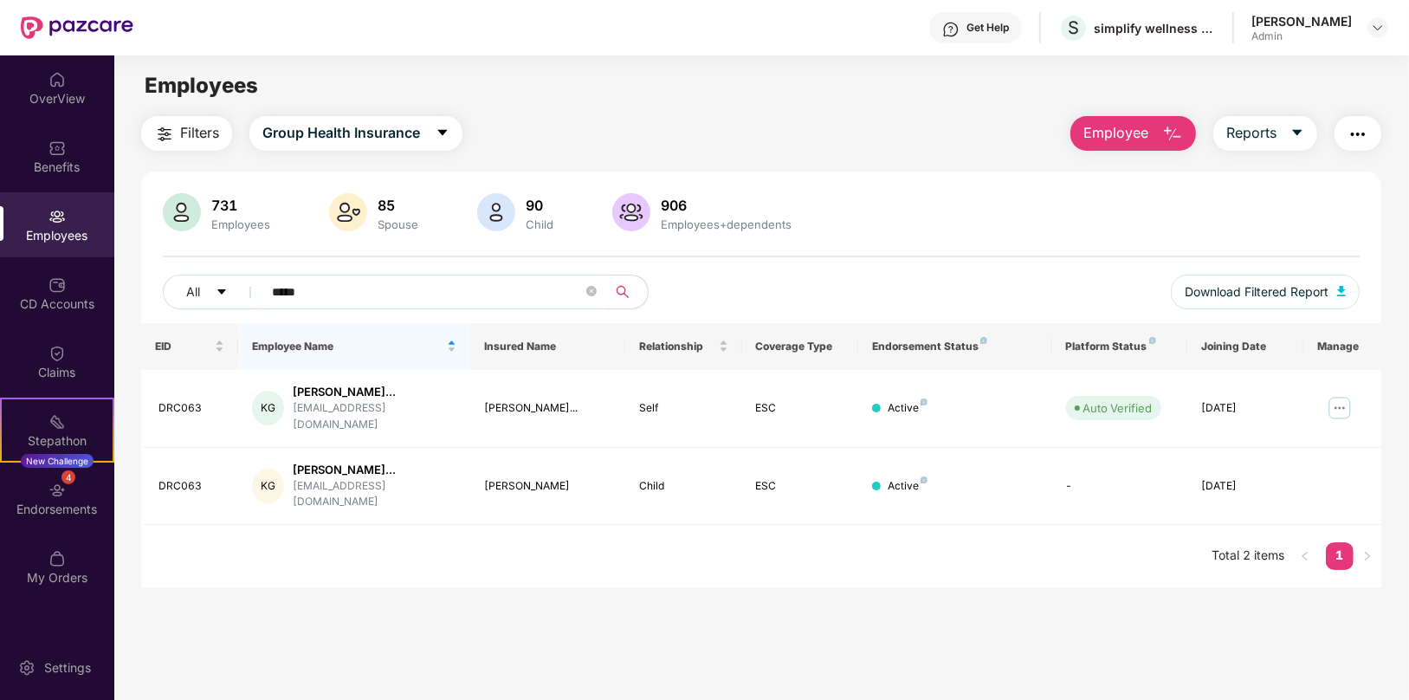
click at [320, 289] on input "*****" at bounding box center [427, 292] width 311 height 26
type input "*"
click at [366, 292] on input "*******" at bounding box center [427, 292] width 311 height 26
type input "*"
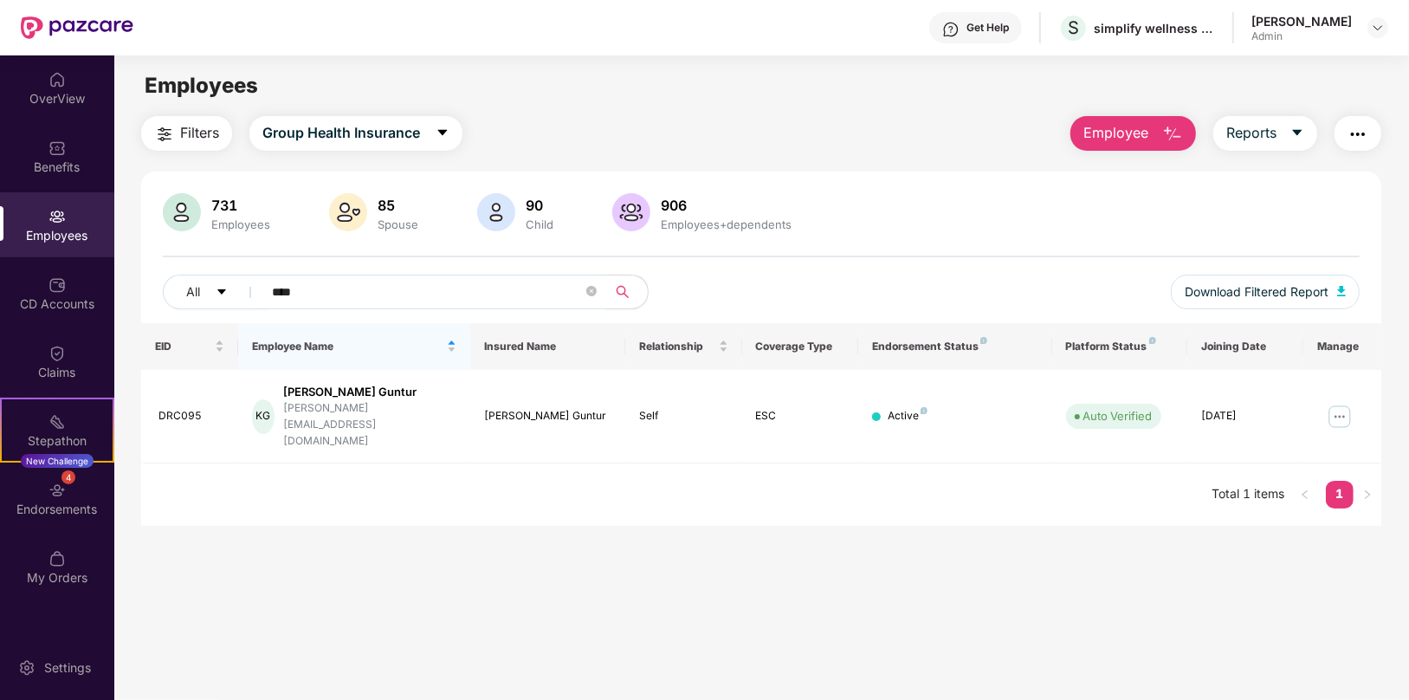
click at [312, 294] on input "****" at bounding box center [427, 292] width 311 height 26
type input "*"
